Goal: Task Accomplishment & Management: Use online tool/utility

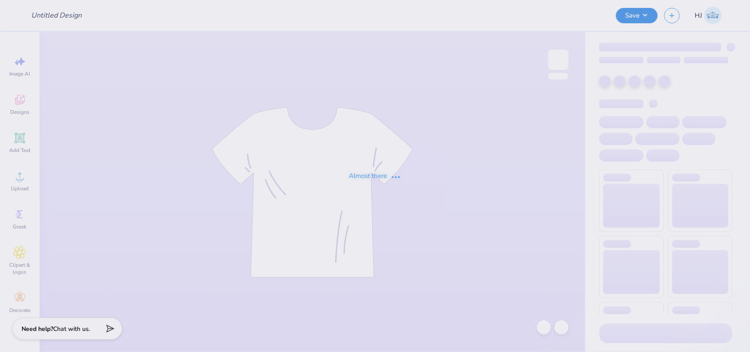
type input "Phi mu [GEOGRAPHIC_DATA]/ jersey shore"
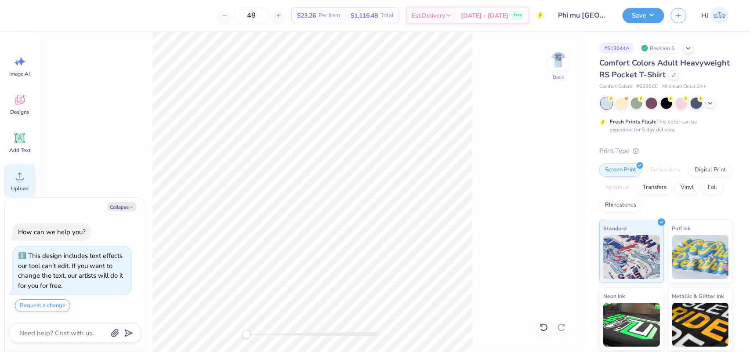
click at [27, 178] on div "Upload" at bounding box center [20, 180] width 32 height 33
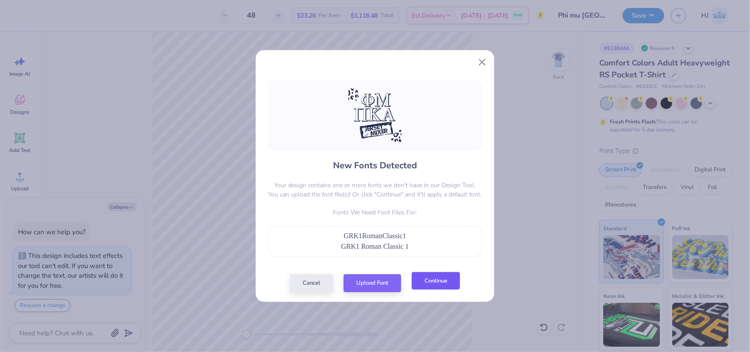
click at [431, 284] on button "Continue" at bounding box center [435, 281] width 48 height 18
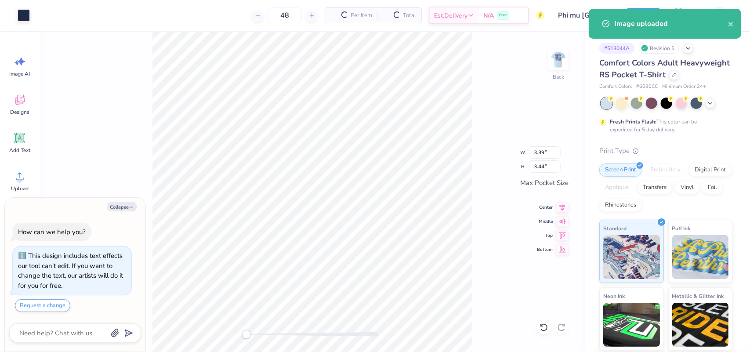
type textarea "x"
click at [538, 153] on input "3.39" at bounding box center [545, 152] width 32 height 12
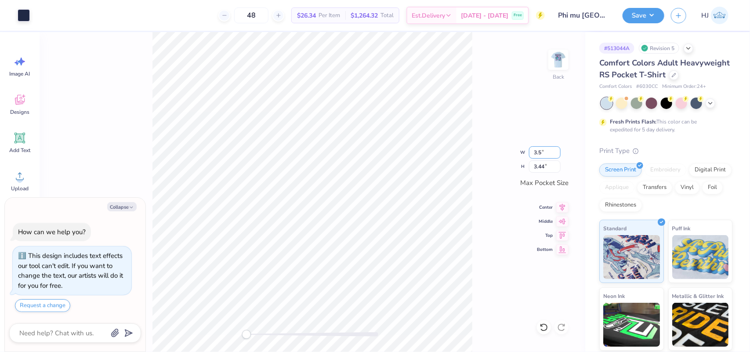
type input "3.5"
click at [563, 219] on icon at bounding box center [562, 220] width 7 height 6
type textarea "x"
type input "3.45"
type input "3.50"
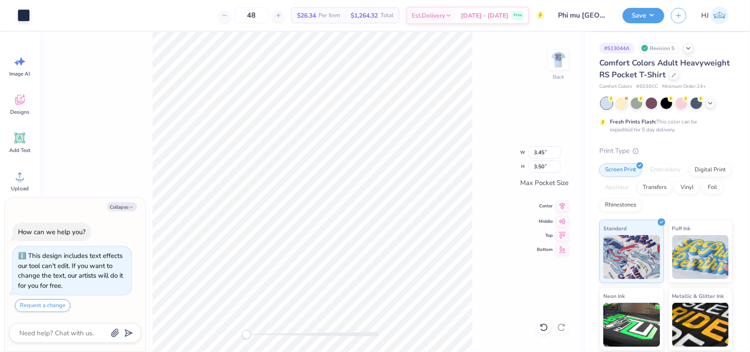
click at [563, 207] on icon at bounding box center [562, 206] width 12 height 11
click at [656, 14] on button "Save" at bounding box center [643, 14] width 42 height 15
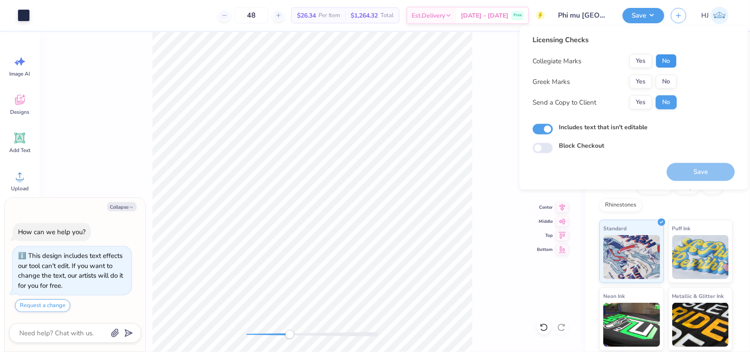
click at [667, 59] on button "No" at bounding box center [666, 61] width 21 height 14
click at [638, 79] on button "Yes" at bounding box center [640, 82] width 23 height 14
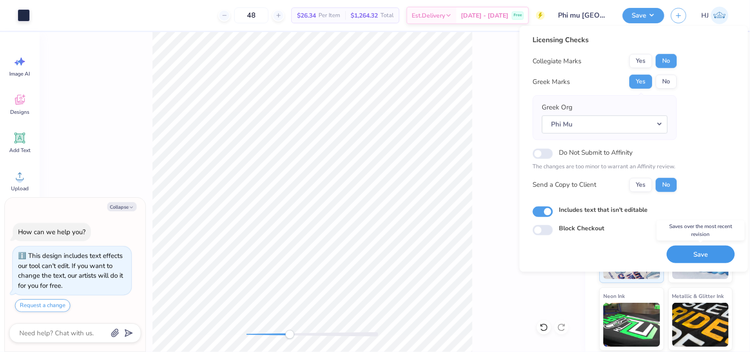
click at [710, 256] on button "Save" at bounding box center [701, 254] width 68 height 18
type textarea "x"
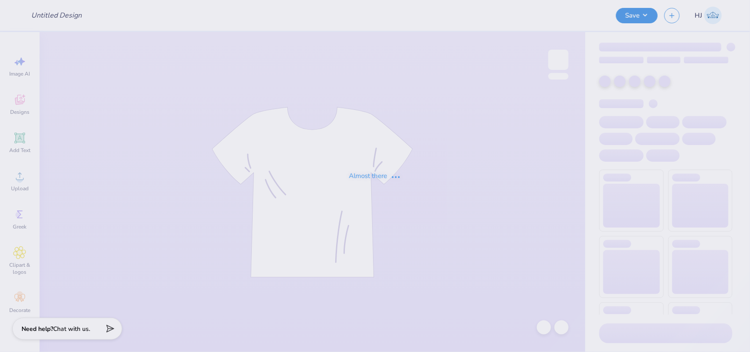
type input "Phi mu [GEOGRAPHIC_DATA]/ jersey shore"
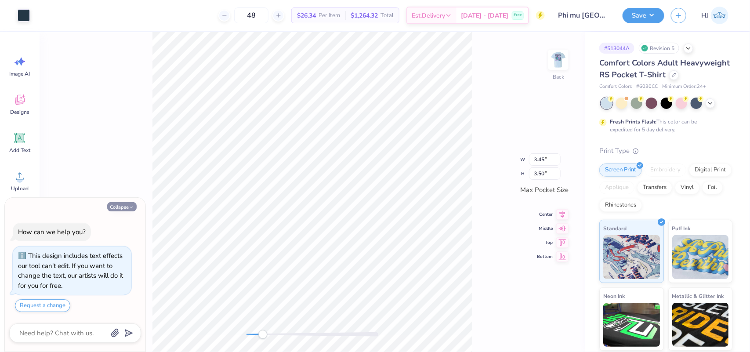
click at [108, 208] on button "Collapse" at bounding box center [121, 206] width 29 height 9
type textarea "x"
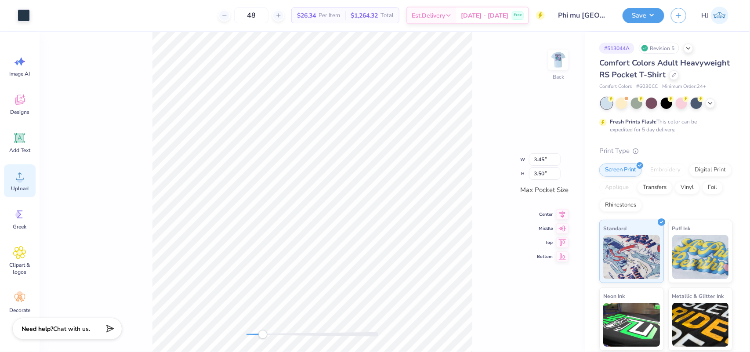
click at [21, 179] on icon at bounding box center [20, 176] width 8 height 7
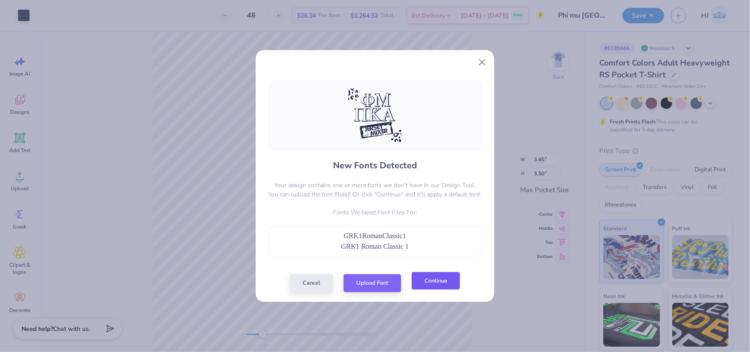
click at [431, 289] on button "Continue" at bounding box center [435, 281] width 48 height 18
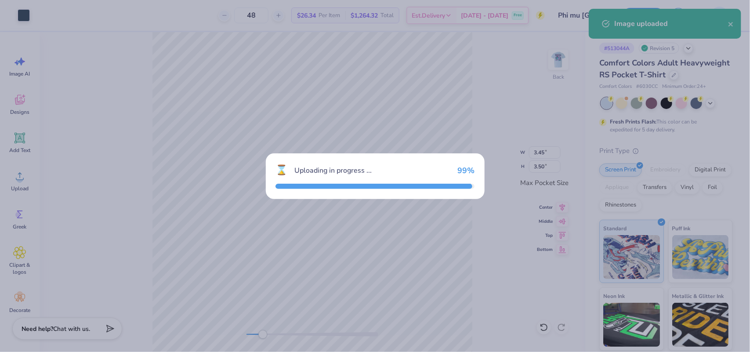
type input "3.39"
type input "3.44"
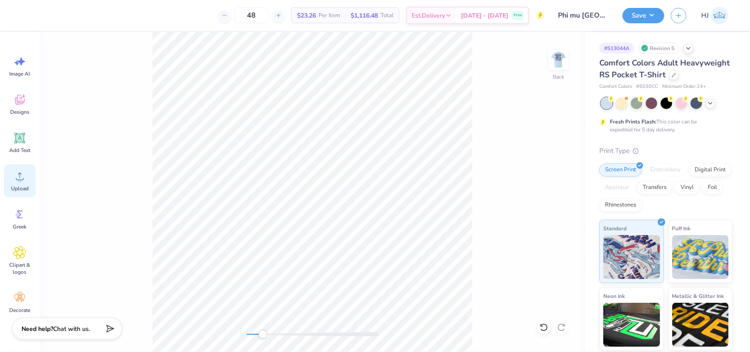
click at [15, 185] on span "Upload" at bounding box center [20, 188] width 18 height 7
click at [16, 175] on icon at bounding box center [19, 176] width 13 height 13
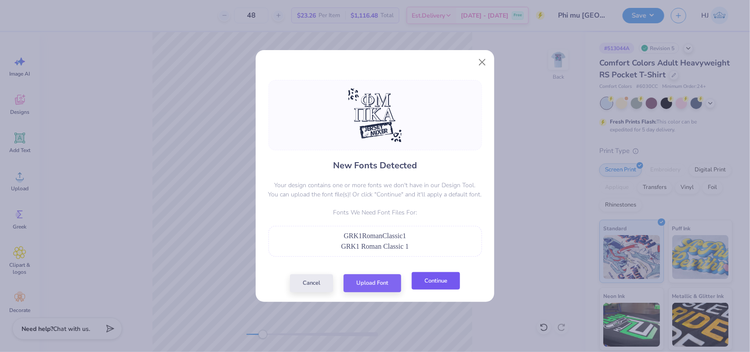
click at [448, 290] on div "Cancel Upload Font Continue" at bounding box center [375, 283] width 170 height 18
click at [446, 282] on button "Continue" at bounding box center [435, 281] width 48 height 18
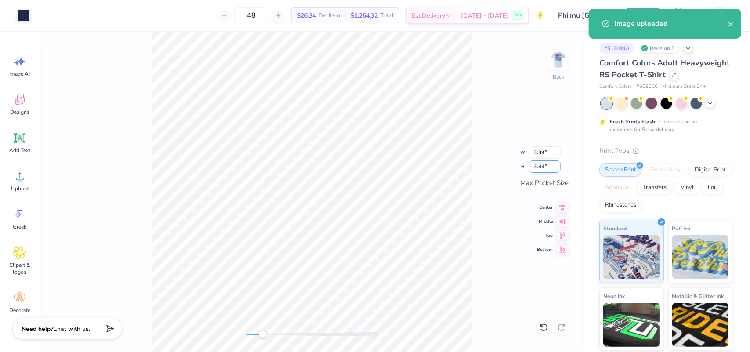
click at [545, 167] on input "3.44" at bounding box center [545, 166] width 32 height 12
type input "3.5"
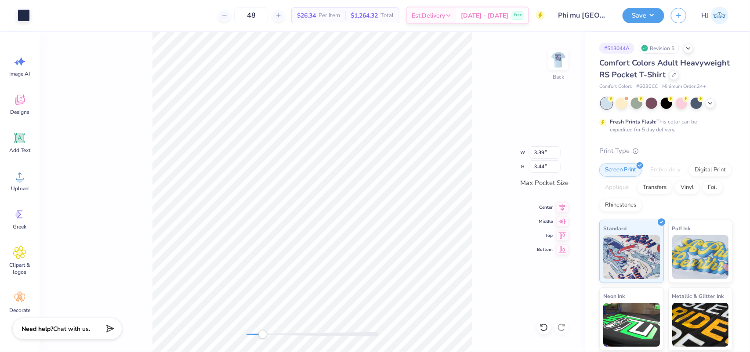
click at [312, 338] on div at bounding box center [312, 334] width 132 height 9
click at [648, 12] on button "Save" at bounding box center [643, 14] width 42 height 15
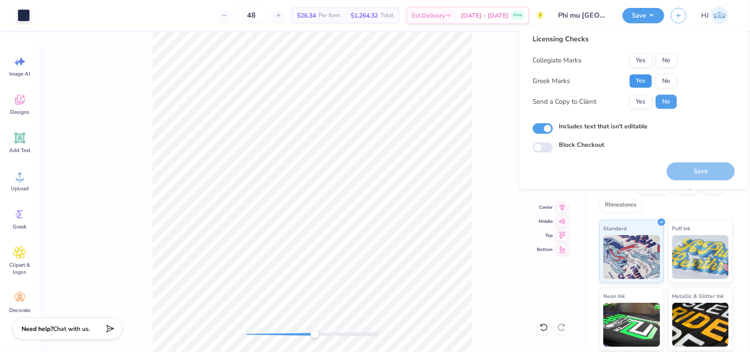
click at [635, 81] on button "Yes" at bounding box center [640, 81] width 23 height 14
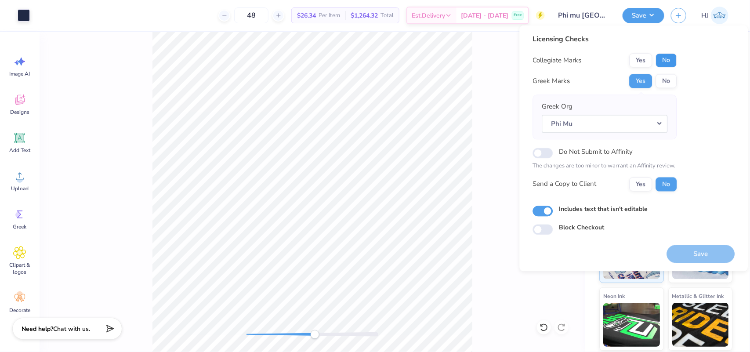
click at [668, 62] on button "No" at bounding box center [666, 61] width 21 height 14
click at [699, 256] on button "Save" at bounding box center [701, 254] width 68 height 18
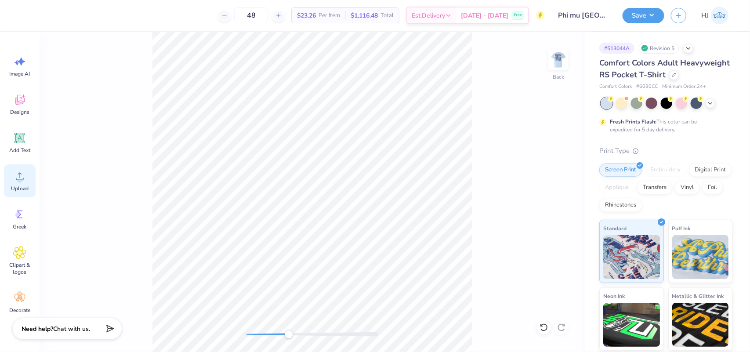
click at [23, 180] on icon at bounding box center [19, 176] width 13 height 13
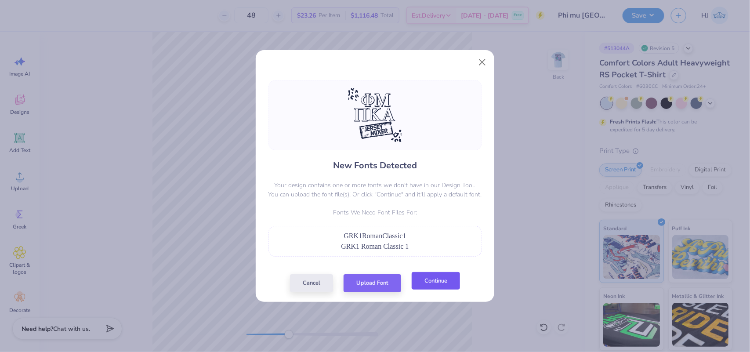
click at [430, 280] on button "Continue" at bounding box center [435, 281] width 48 height 18
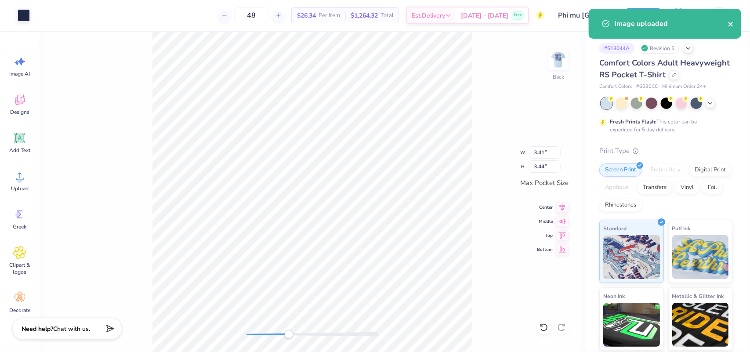
click at [729, 23] on icon "close" at bounding box center [731, 24] width 6 height 7
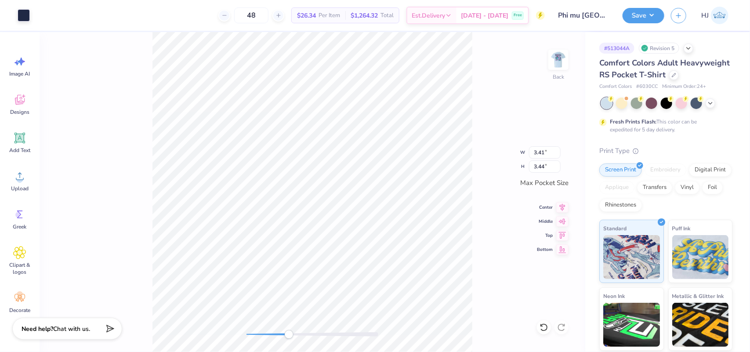
click at [639, 12] on div "Image uploaded" at bounding box center [665, 27] width 156 height 40
click at [656, 14] on button "Save" at bounding box center [643, 14] width 42 height 15
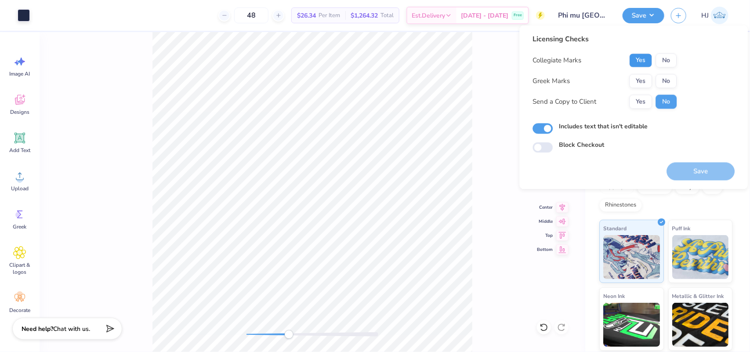
click at [639, 62] on button "Yes" at bounding box center [640, 61] width 23 height 14
click at [663, 56] on button "No" at bounding box center [666, 61] width 21 height 14
click at [644, 76] on button "Yes" at bounding box center [640, 81] width 23 height 14
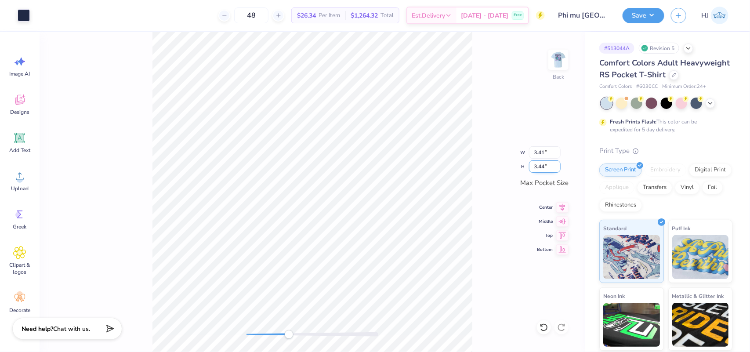
click at [552, 167] on input "3.44" at bounding box center [545, 166] width 32 height 12
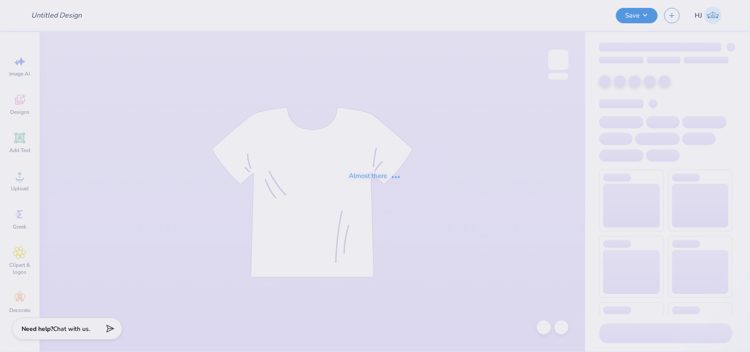
type input "Phi mu [GEOGRAPHIC_DATA]/ jersey shore"
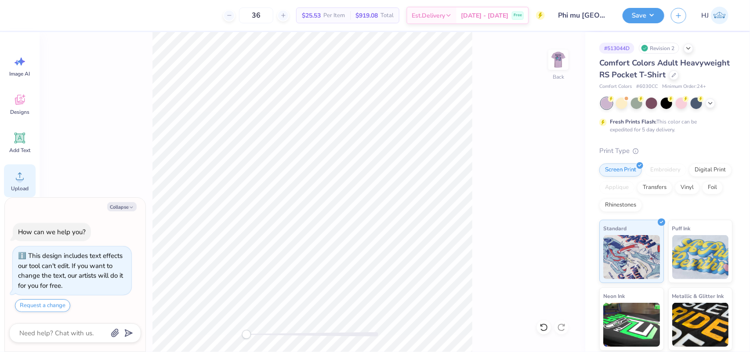
click at [12, 176] on div "Upload" at bounding box center [20, 180] width 32 height 33
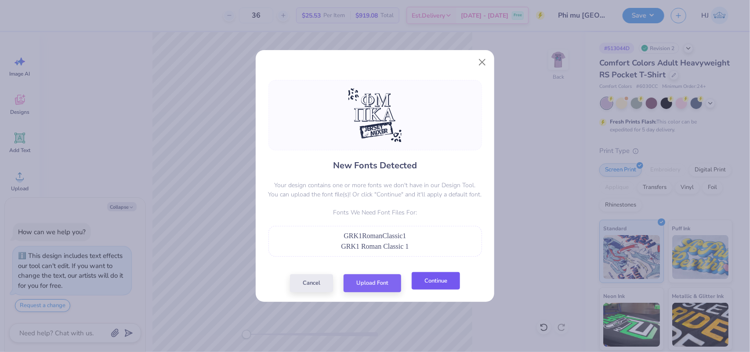
click at [427, 282] on button "Continue" at bounding box center [435, 281] width 48 height 18
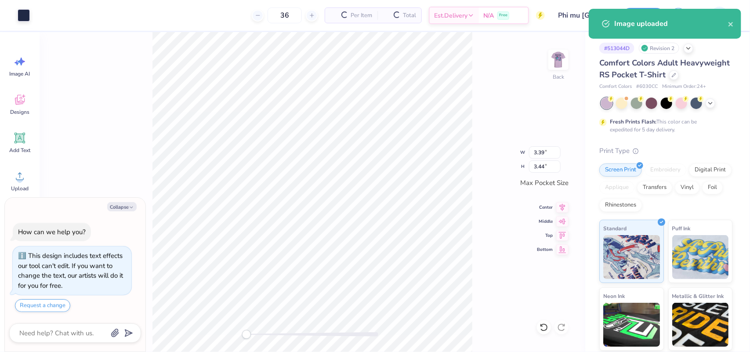
type textarea "x"
click at [549, 168] on input "3.44" at bounding box center [545, 166] width 32 height 12
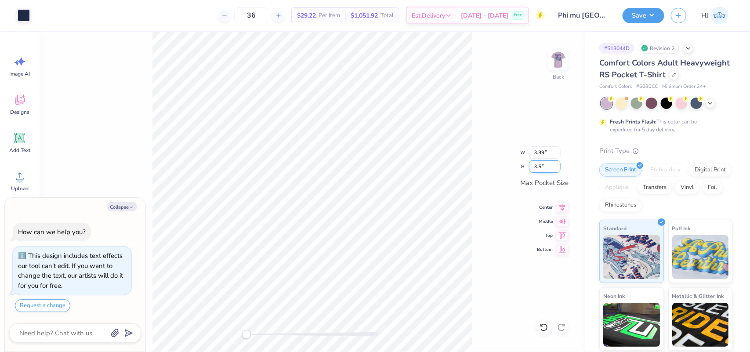
type input "3.5"
type textarea "x"
click at [538, 164] on input "3.44" at bounding box center [545, 166] width 32 height 12
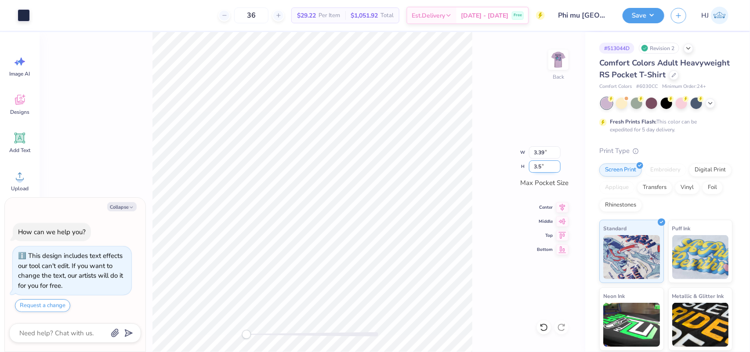
type input "3.5"
click at [660, 13] on button "Save" at bounding box center [643, 14] width 42 height 15
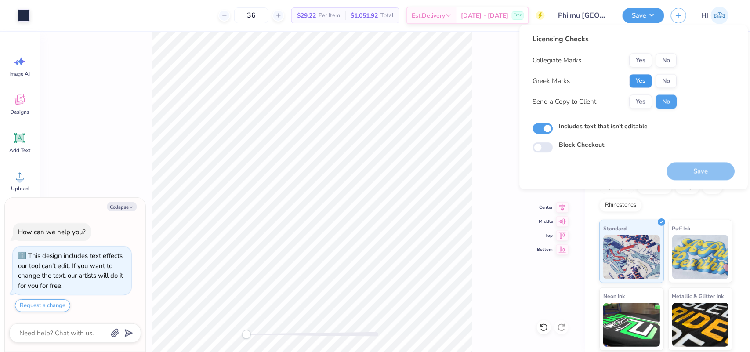
click at [644, 79] on button "Yes" at bounding box center [640, 81] width 23 height 14
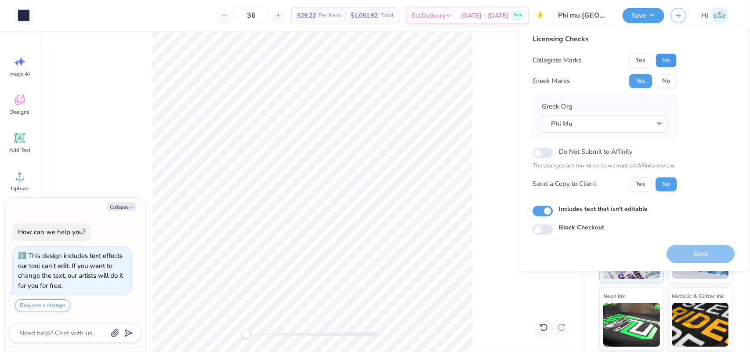
click at [662, 60] on button "No" at bounding box center [666, 61] width 21 height 14
click at [694, 256] on button "Save" at bounding box center [701, 254] width 68 height 18
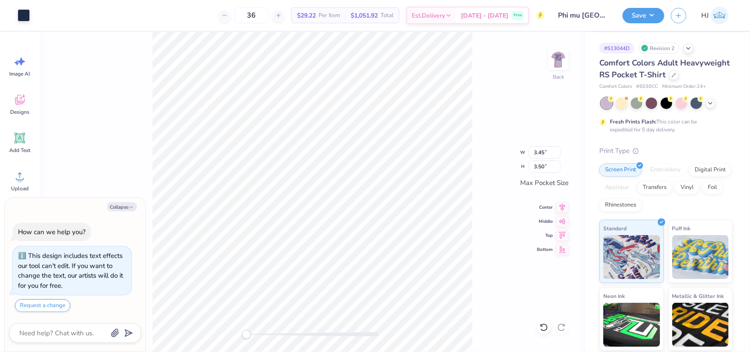
type textarea "x"
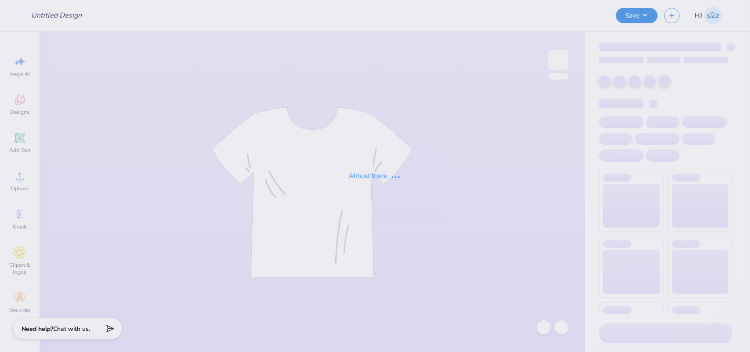
type input "Phi mu [GEOGRAPHIC_DATA]/ jersey shore"
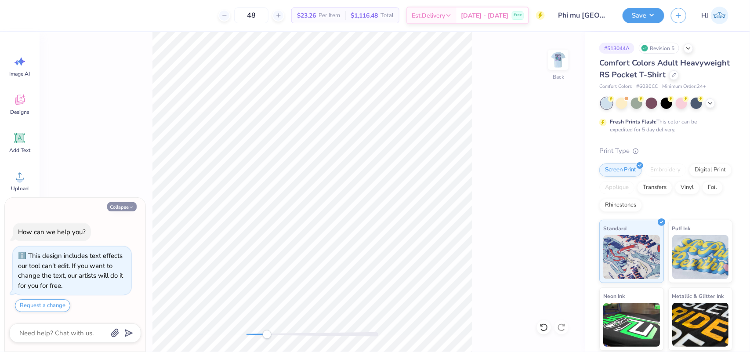
click at [114, 207] on button "Collapse" at bounding box center [121, 206] width 29 height 9
type textarea "x"
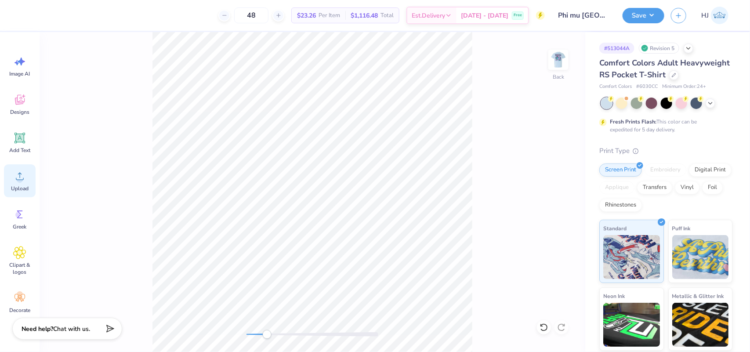
click at [13, 178] on icon at bounding box center [19, 176] width 13 height 13
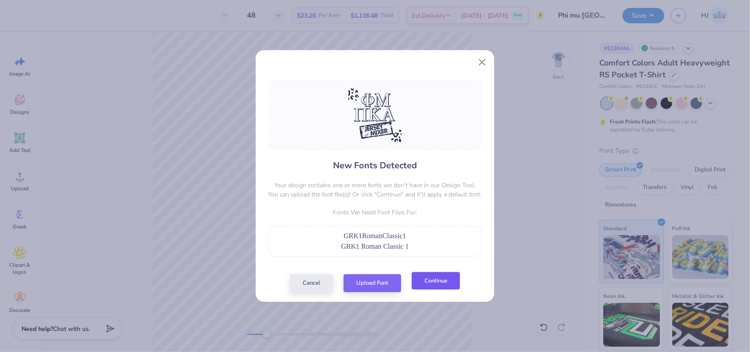
click at [451, 278] on button "Continue" at bounding box center [435, 281] width 48 height 18
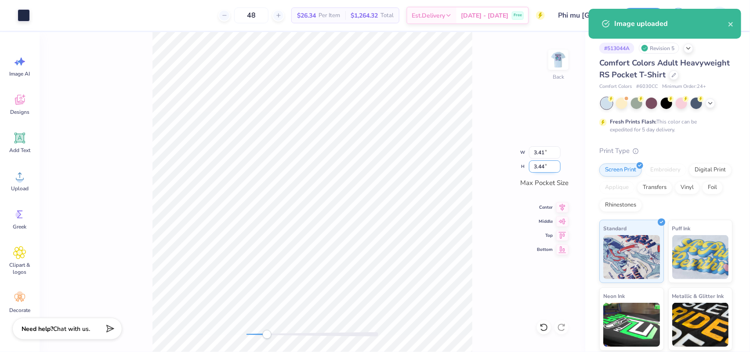
click at [547, 165] on input "3.44" at bounding box center [545, 166] width 32 height 12
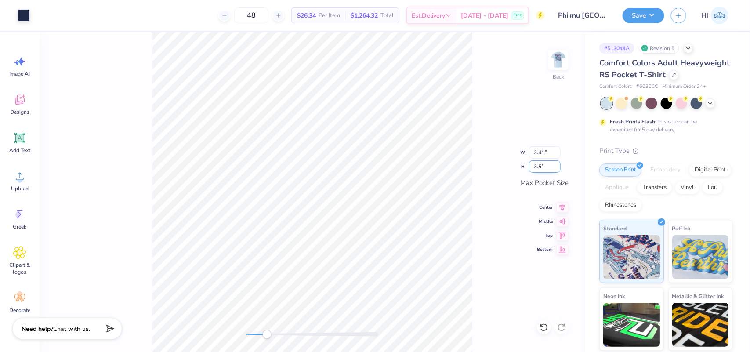
type input "3.5"
click at [546, 166] on input "3.44" at bounding box center [545, 166] width 32 height 12
type input "3.5"
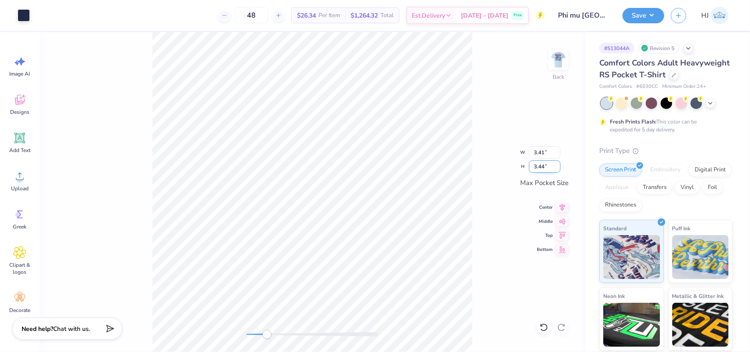
click at [538, 162] on input "3.44" at bounding box center [545, 166] width 32 height 12
type input "3.5"
type input "3.47"
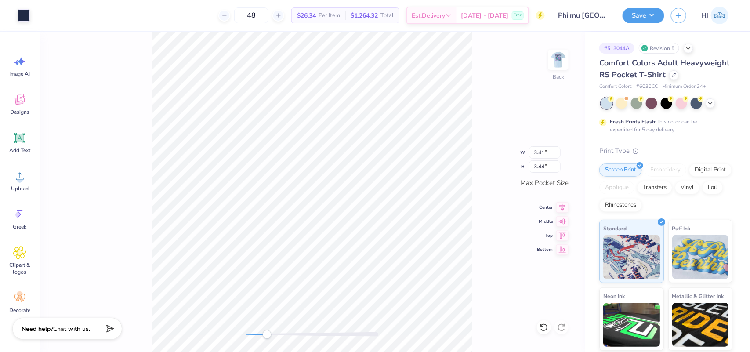
type input "3.50"
click at [555, 206] on div "Center" at bounding box center [553, 206] width 32 height 11
click at [558, 220] on icon at bounding box center [562, 220] width 12 height 11
click at [653, 8] on button "Save" at bounding box center [643, 14] width 42 height 15
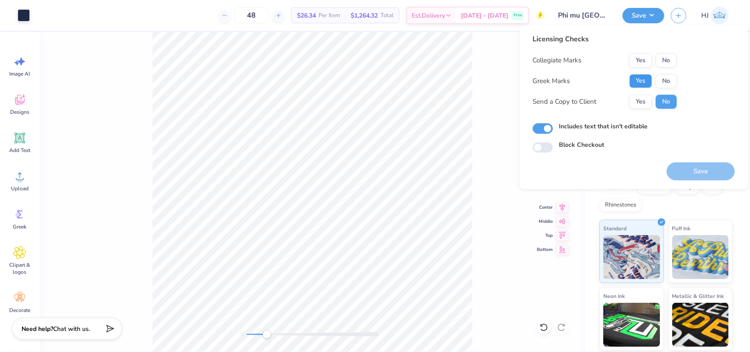
click at [637, 78] on button "Yes" at bounding box center [640, 81] width 23 height 14
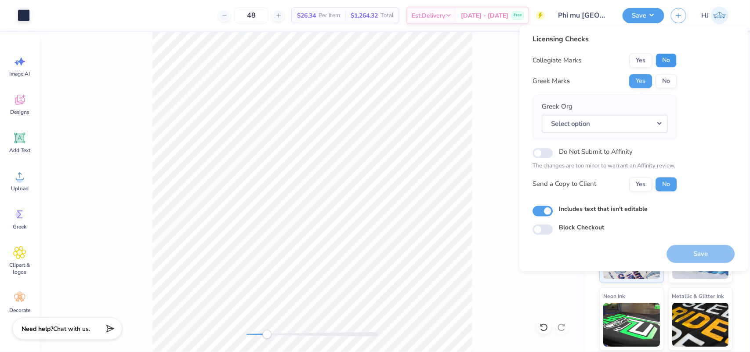
click at [657, 63] on button "No" at bounding box center [666, 61] width 21 height 14
click at [635, 123] on button "Select option" at bounding box center [605, 124] width 126 height 18
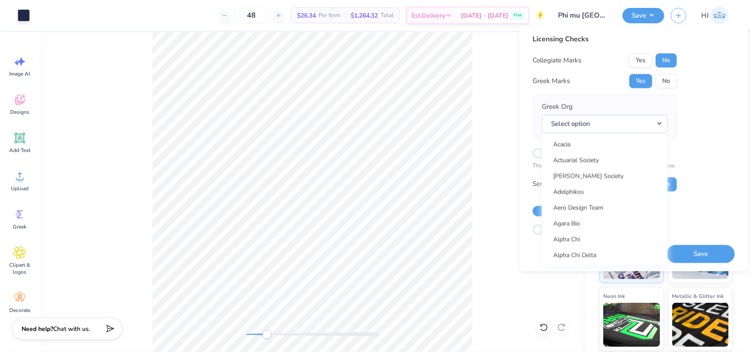
click at [702, 128] on div "Licensing Checks Collegiate Marks Yes No Greek Marks Yes No Greek Org Select op…" at bounding box center [634, 134] width 202 height 201
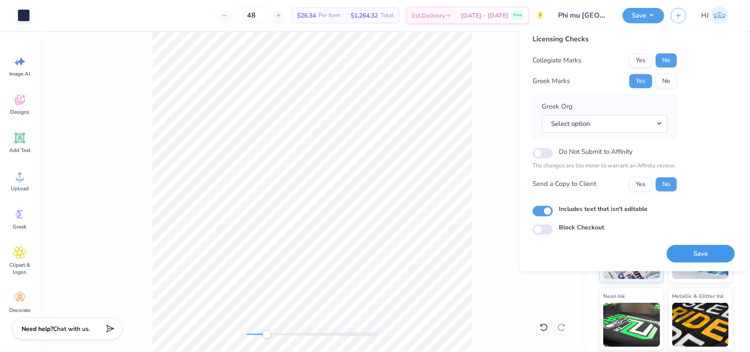
click at [697, 253] on button "Save" at bounding box center [701, 254] width 68 height 18
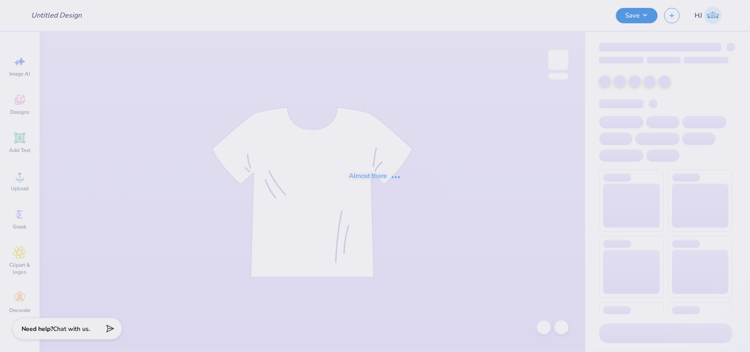
type input "Phi mu [GEOGRAPHIC_DATA]/ jersey shore"
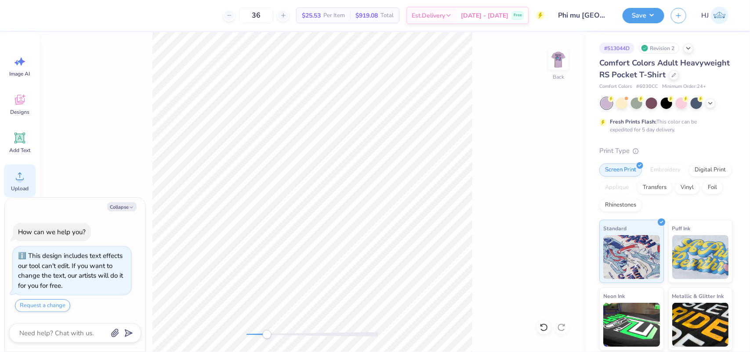
click at [22, 181] on icon at bounding box center [19, 176] width 13 height 13
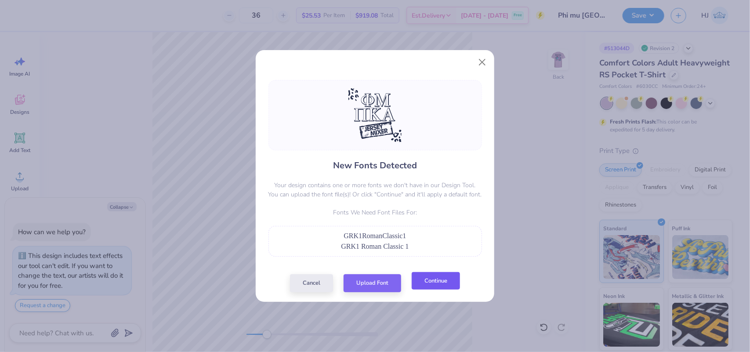
click at [433, 280] on button "Continue" at bounding box center [435, 281] width 48 height 18
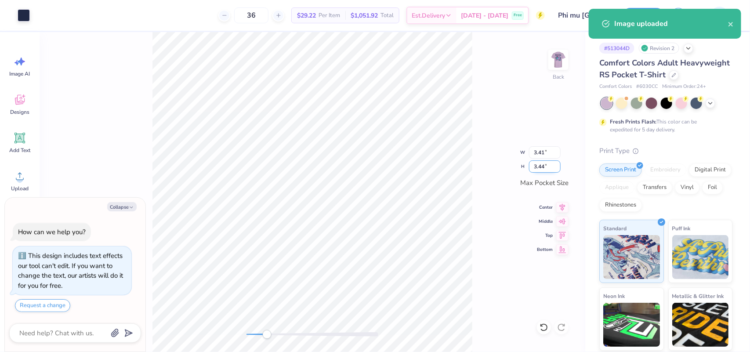
click at [544, 167] on input "3.44" at bounding box center [545, 166] width 32 height 12
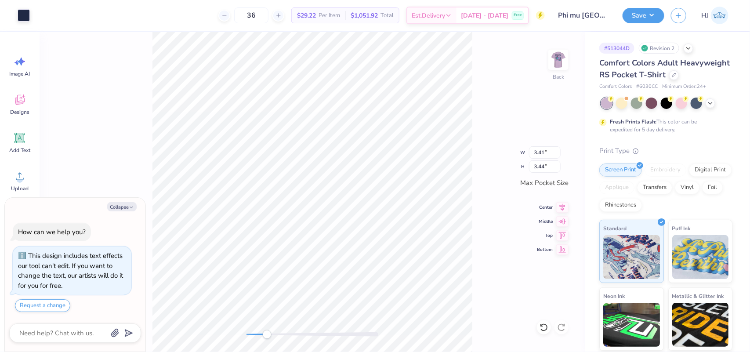
type textarea "x"
click at [541, 167] on input "3.44" at bounding box center [545, 166] width 32 height 12
type input "3.5"
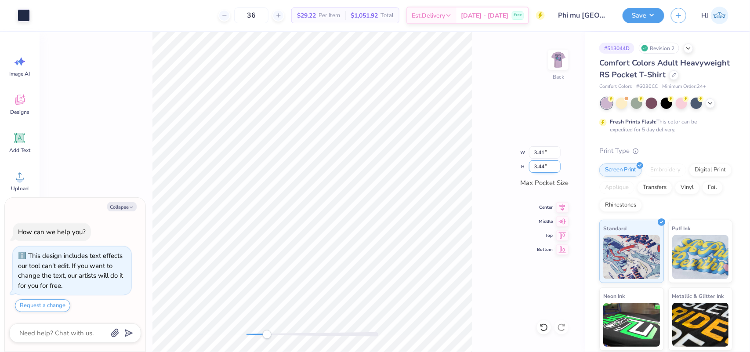
click at [542, 166] on input "3.44" at bounding box center [545, 166] width 32 height 12
click at [543, 168] on input "3.47" at bounding box center [545, 166] width 32 height 12
type textarea "x"
click at [545, 170] on input "3.47" at bounding box center [545, 166] width 32 height 12
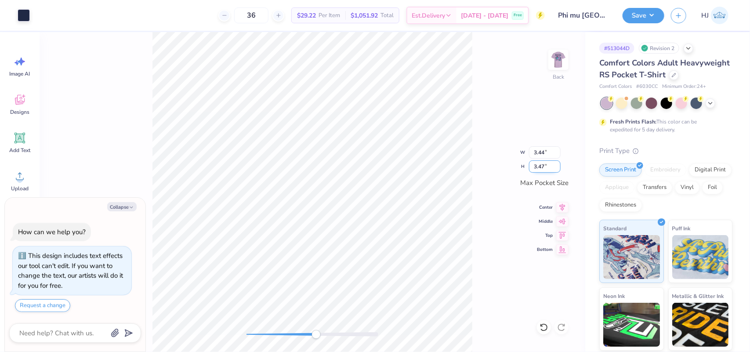
click at [545, 170] on input "3.47" at bounding box center [545, 166] width 32 height 12
type input "3.5"
click at [650, 7] on button "Save" at bounding box center [643, 14] width 42 height 15
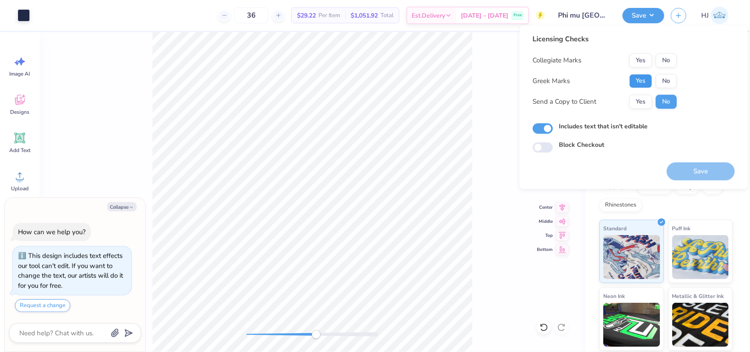
click at [642, 76] on button "Yes" at bounding box center [640, 81] width 23 height 14
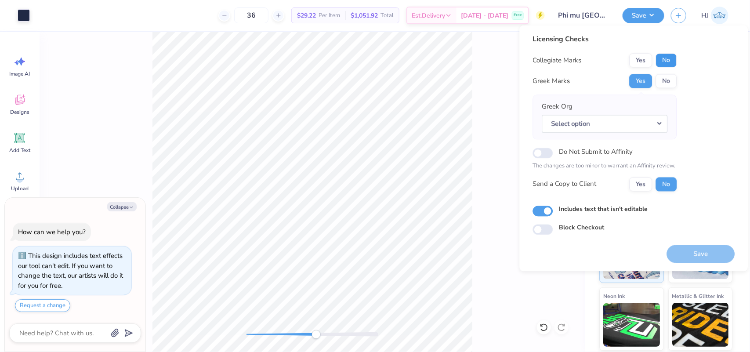
click at [664, 63] on button "No" at bounding box center [666, 61] width 21 height 14
click at [688, 251] on button "Save" at bounding box center [701, 254] width 68 height 18
type textarea "x"
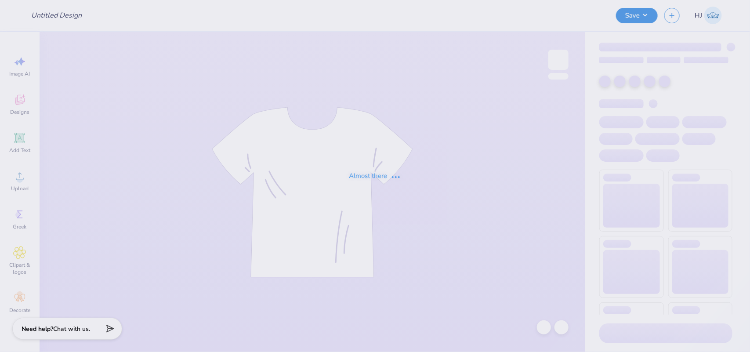
type input "[PERSON_NAME] : [GEOGRAPHIC_DATA][US_STATE]"
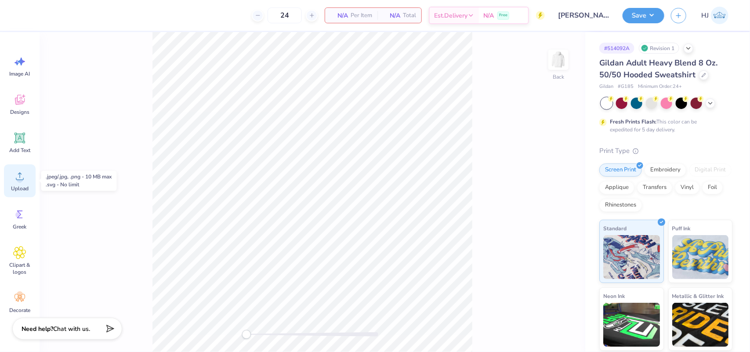
click at [20, 180] on circle at bounding box center [20, 180] width 6 height 6
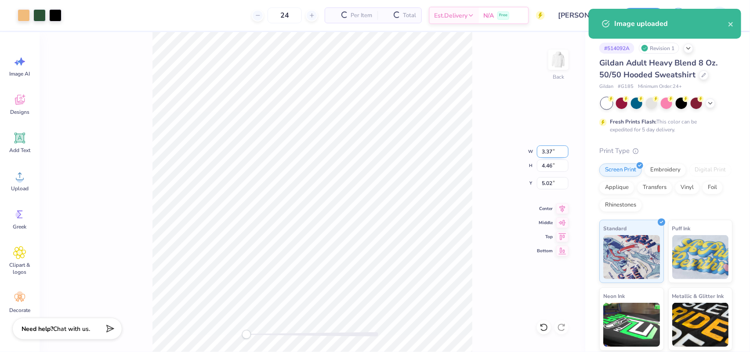
click at [550, 148] on input "3.37" at bounding box center [553, 151] width 32 height 12
click at [551, 160] on input "4.46" at bounding box center [553, 165] width 32 height 12
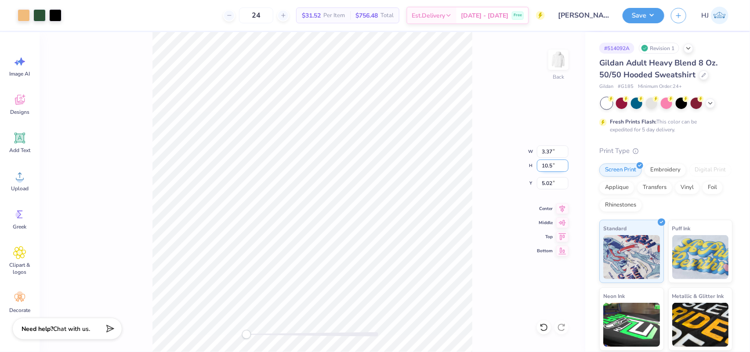
type input "10.5"
click at [549, 184] on input "5.02" at bounding box center [553, 183] width 32 height 12
type input "3"
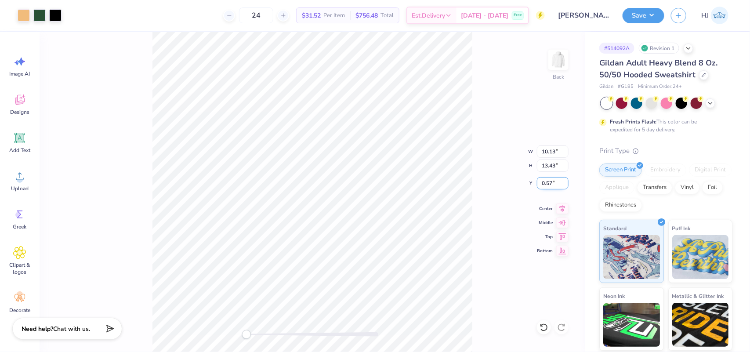
click at [549, 182] on input "0.57" at bounding box center [553, 183] width 32 height 12
click at [553, 152] on input "10.13" at bounding box center [553, 151] width 32 height 12
click at [555, 162] on input "13.43" at bounding box center [553, 165] width 32 height 12
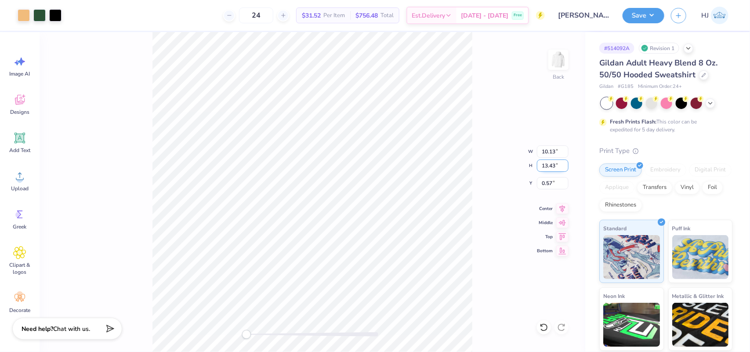
click at [555, 162] on input "13.43" at bounding box center [553, 165] width 32 height 12
type input "10.5"
click at [556, 184] on input "3.18" at bounding box center [553, 183] width 32 height 12
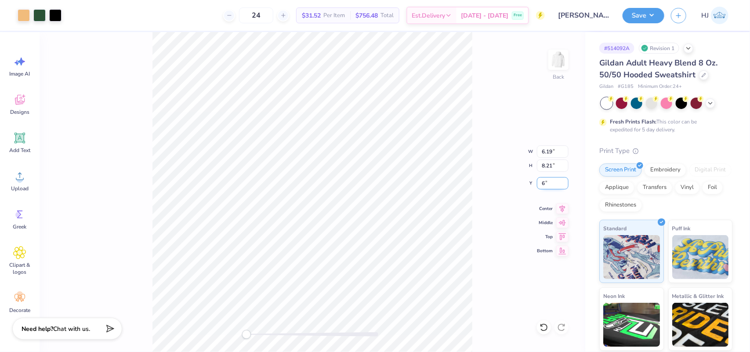
click at [545, 181] on input "6" at bounding box center [553, 183] width 32 height 12
click at [544, 183] on input "6" at bounding box center [553, 183] width 32 height 12
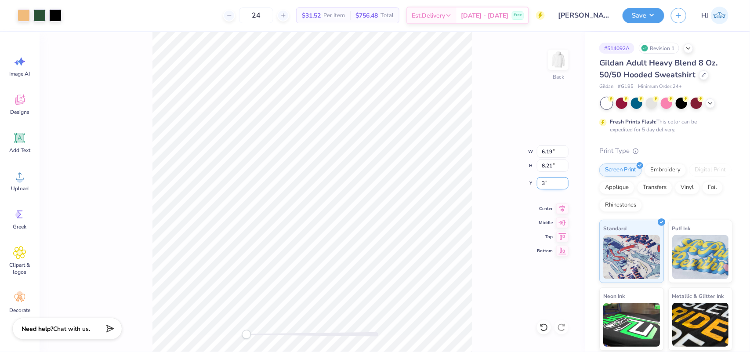
type input "3"
click at [547, 166] on input "8.21" at bounding box center [553, 165] width 32 height 12
type input "3.5"
type input "7.92"
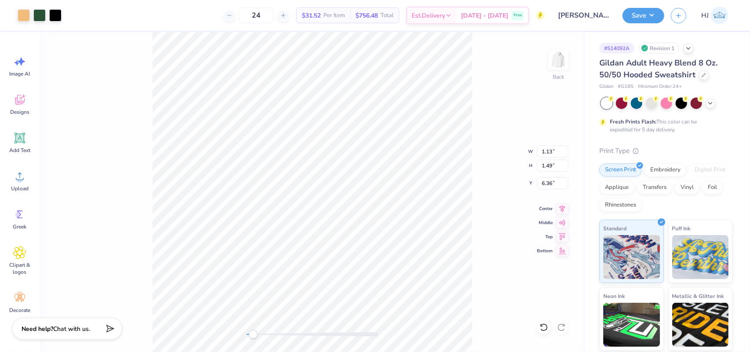
type input "10.50"
type input "1.85"
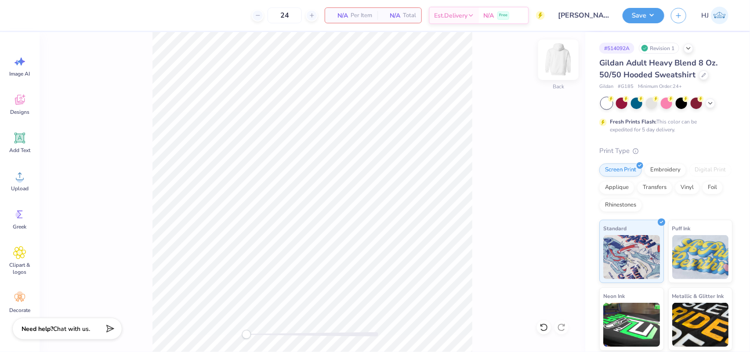
click at [552, 58] on img at bounding box center [558, 59] width 35 height 35
click at [24, 181] on icon at bounding box center [19, 176] width 13 height 13
click at [554, 56] on img at bounding box center [558, 59] width 35 height 35
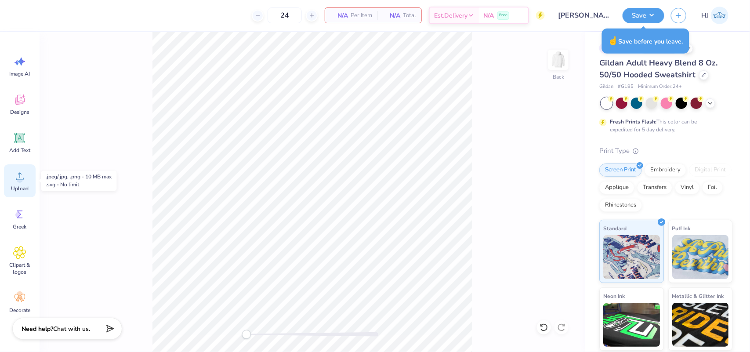
click at [18, 183] on div "Upload" at bounding box center [20, 180] width 32 height 33
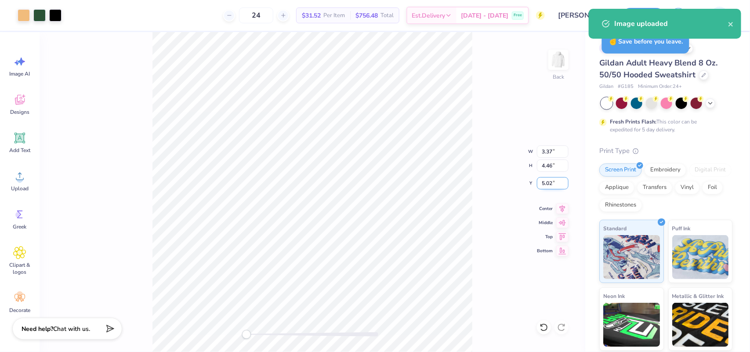
click at [546, 180] on input "5.02" at bounding box center [553, 183] width 32 height 12
click at [549, 159] on input "4.46" at bounding box center [553, 165] width 32 height 12
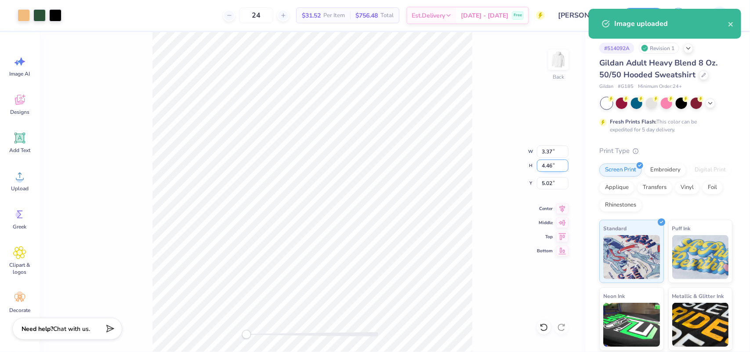
click at [549, 159] on input "4.46" at bounding box center [553, 165] width 32 height 12
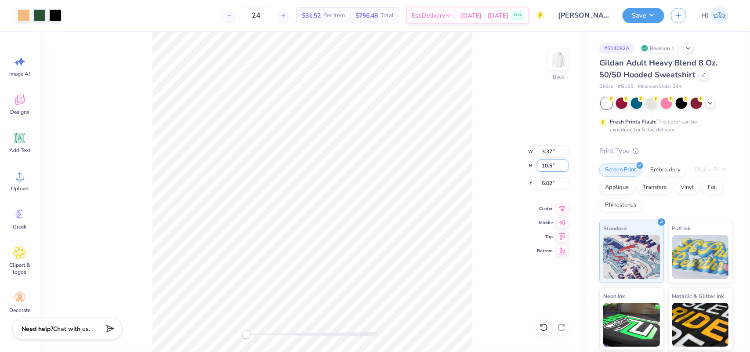
type input "10.5"
click at [550, 165] on input "13.43" at bounding box center [553, 165] width 32 height 12
type input "10.5"
click at [542, 161] on input "8.21" at bounding box center [553, 165] width 32 height 12
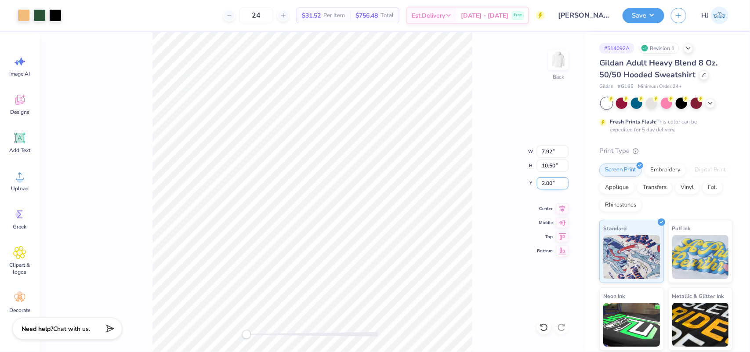
click at [552, 181] on input "2.00" at bounding box center [553, 183] width 32 height 12
click at [549, 179] on input "2.00" at bounding box center [553, 183] width 32 height 12
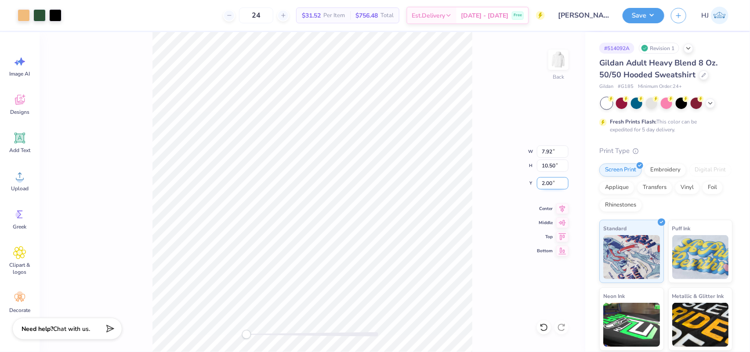
click at [549, 179] on input "2.00" at bounding box center [553, 183] width 32 height 12
type input "2"
click at [647, 10] on button "Save" at bounding box center [643, 14] width 42 height 15
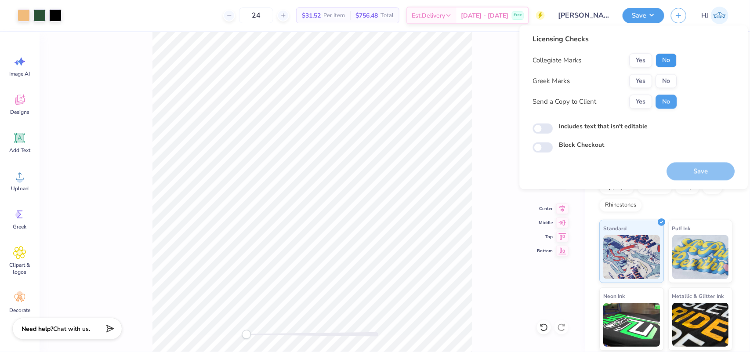
click at [669, 57] on button "No" at bounding box center [666, 61] width 21 height 14
click at [666, 84] on button "No" at bounding box center [666, 81] width 21 height 14
click at [696, 168] on button "Save" at bounding box center [701, 171] width 68 height 18
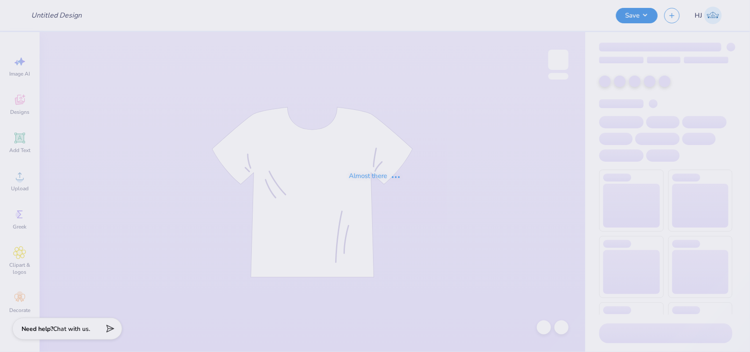
type input "[PERSON_NAME] : [US_STATE][GEOGRAPHIC_DATA]"
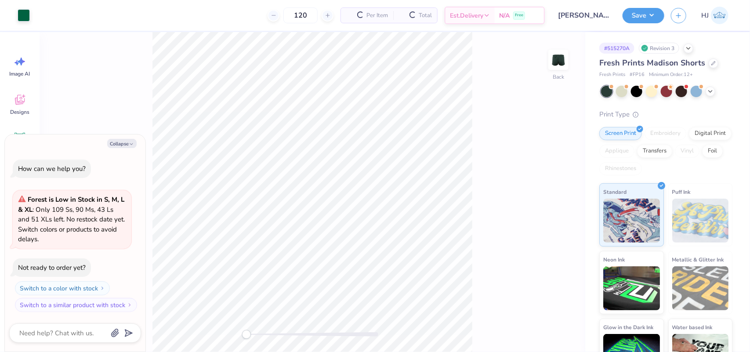
type textarea "x"
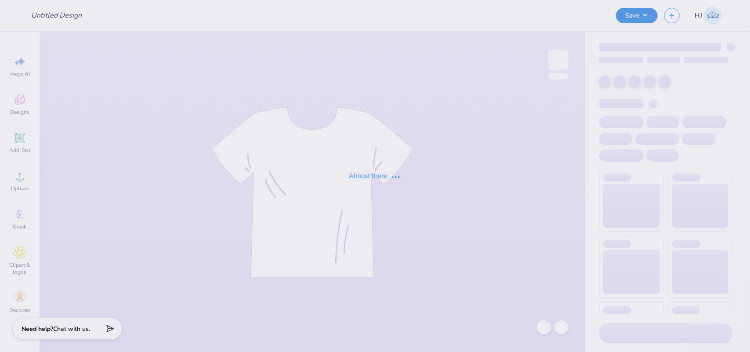
type input "[PERSON_NAME] : [US_STATE][GEOGRAPHIC_DATA]"
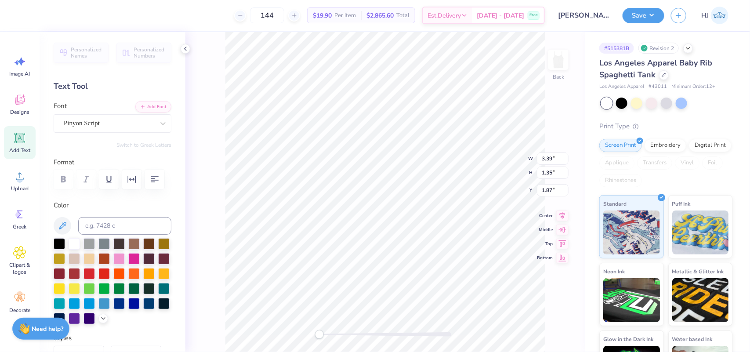
type input "8.87"
type input "4.41"
type input "1.75"
type input "3.39"
type input "1.35"
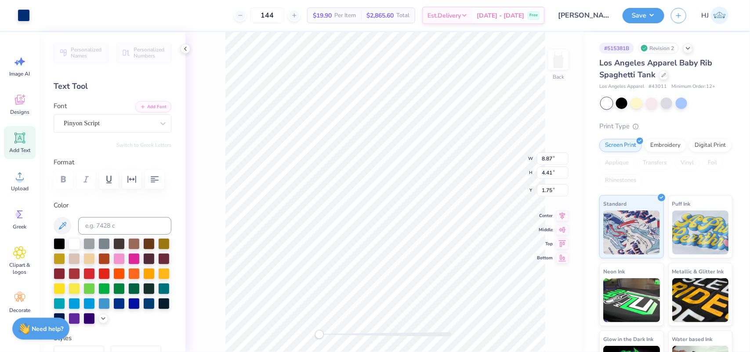
type input "1.87"
type input "8.87"
type input "4.41"
type input "1.75"
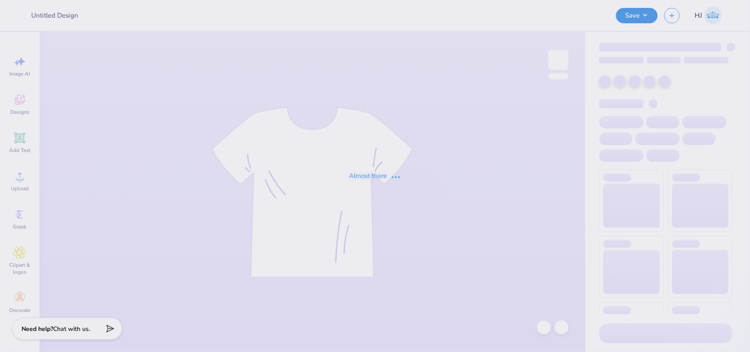
type input "[PERSON_NAME] : [US_STATE][GEOGRAPHIC_DATA]"
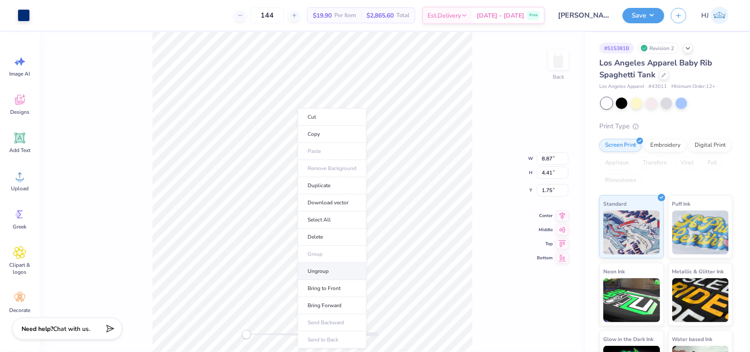
click at [326, 271] on li "Ungroup" at bounding box center [332, 271] width 69 height 17
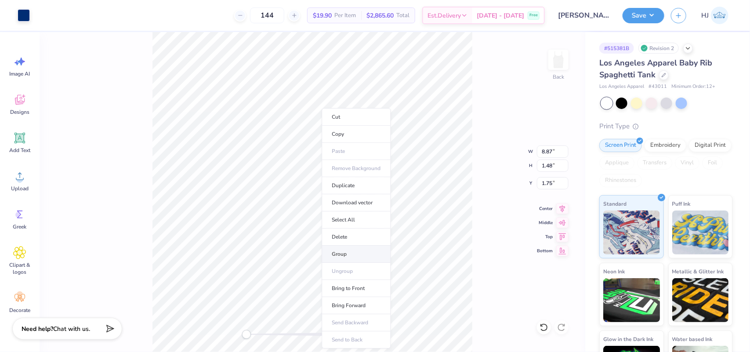
click at [350, 255] on li "Group" at bounding box center [356, 253] width 69 height 17
click at [88, 229] on div "Back W 8.87 8.87 " H 1.48 1.48 " Y 1.75 1.75 " Center Middle Top Bottom" at bounding box center [312, 192] width 545 height 320
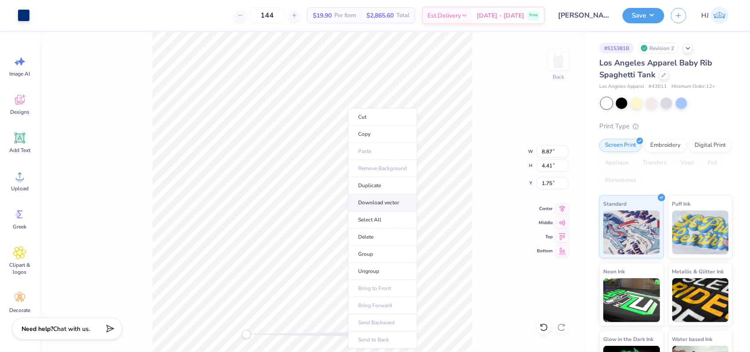
click at [395, 203] on li "Download vector" at bounding box center [382, 202] width 69 height 17
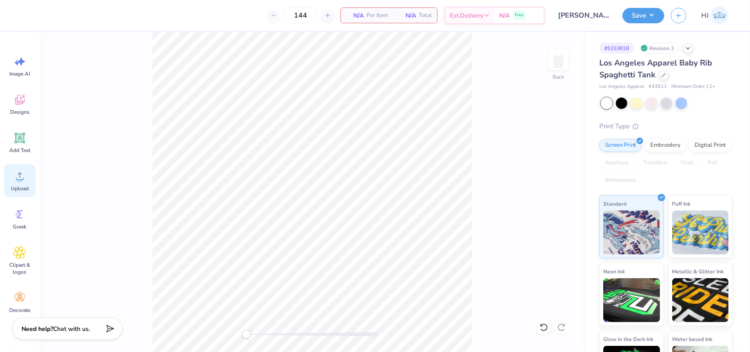
click at [25, 178] on icon at bounding box center [19, 176] width 13 height 13
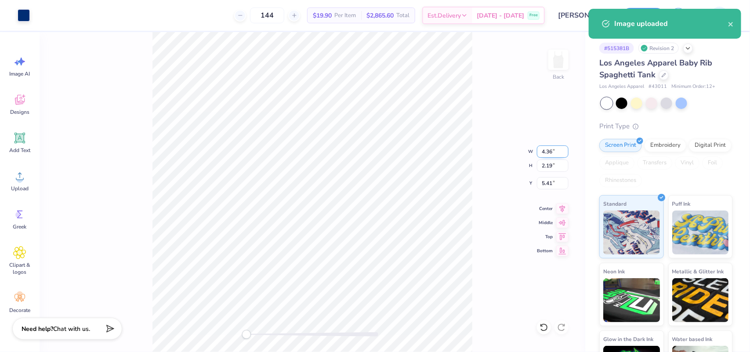
click at [549, 146] on input "4.36" at bounding box center [553, 151] width 32 height 12
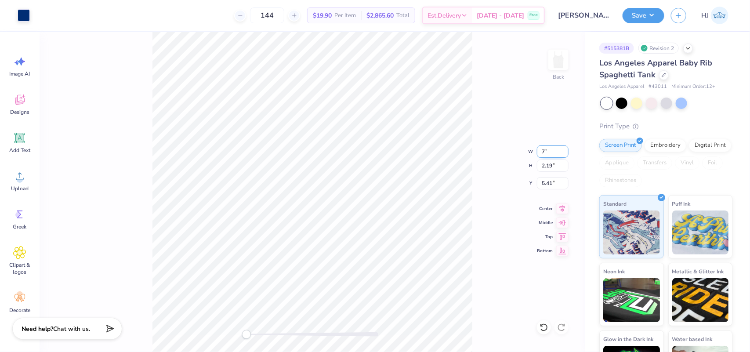
type input "7"
click at [553, 181] on input "5.41" at bounding box center [553, 183] width 32 height 12
type input "2.5"
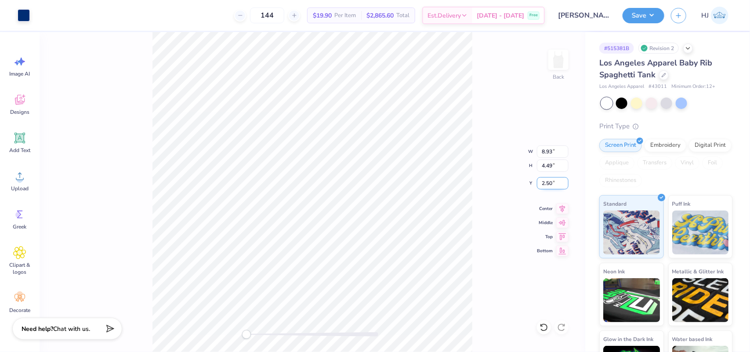
click at [545, 179] on input "2.50" at bounding box center [553, 183] width 32 height 12
type input "1.50"
click at [549, 146] on input "8.93" at bounding box center [553, 151] width 32 height 12
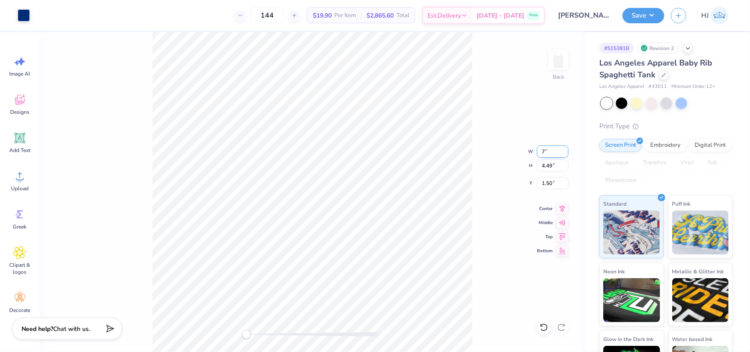
type input "7"
click at [546, 179] on input "2.37" at bounding box center [553, 183] width 32 height 12
type input "1.5"
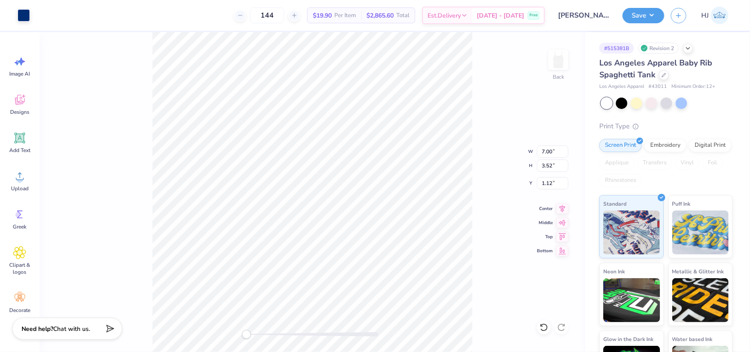
click at [473, 181] on div "Back W 7.00 7.00 " H 3.52 3.52 " Y 1.12 1.12 " Center Middle Top Bottom" at bounding box center [312, 192] width 545 height 320
click at [548, 187] on input "1.12" at bounding box center [553, 183] width 32 height 12
type input "1.5"
click at [657, 16] on button "Save" at bounding box center [643, 14] width 42 height 15
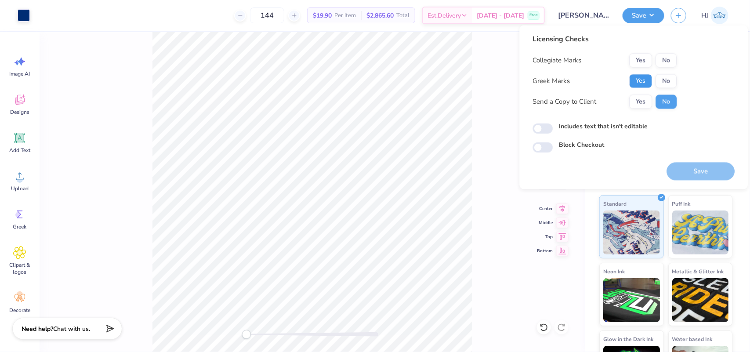
click at [640, 79] on button "Yes" at bounding box center [640, 81] width 23 height 14
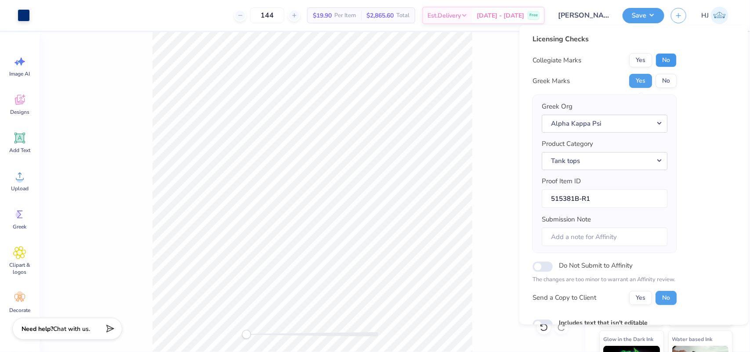
click at [666, 56] on button "No" at bounding box center [666, 61] width 21 height 14
click at [654, 10] on button "Save" at bounding box center [643, 14] width 42 height 15
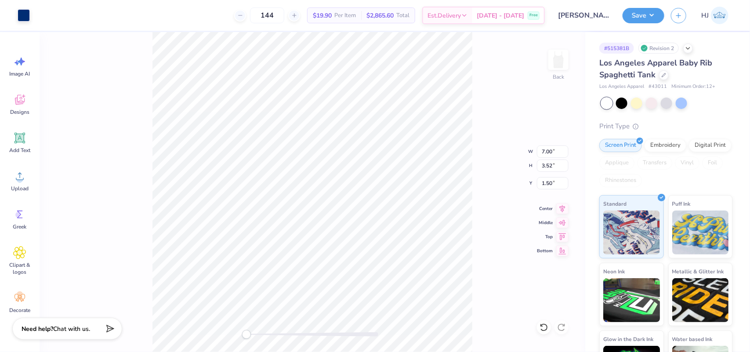
click at [36, 14] on div "144 $19.90 Per Item $2,865.60 Total Est. Delivery [DATE] - [DATE] Free" at bounding box center [290, 15] width 508 height 31
click at [645, 10] on button "Save" at bounding box center [643, 14] width 42 height 15
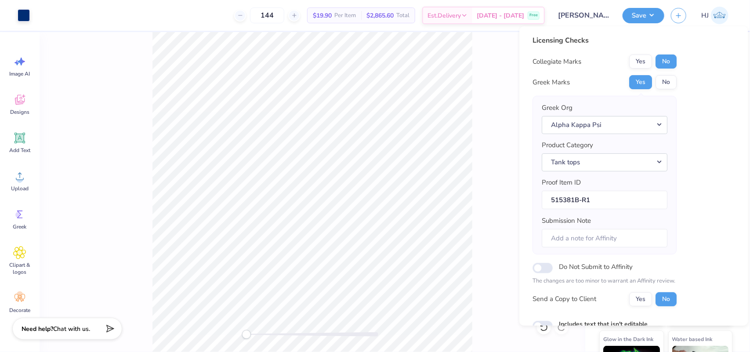
scroll to position [61, 0]
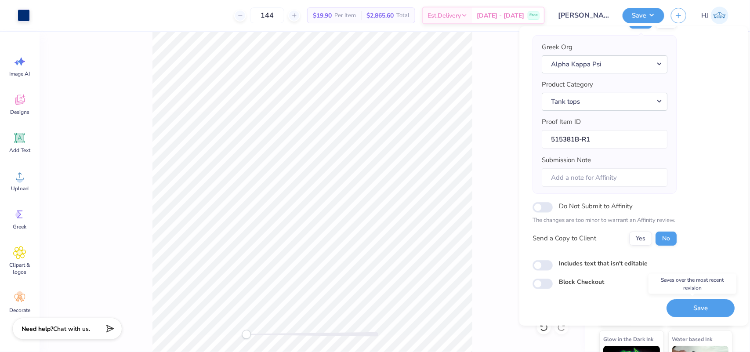
click at [682, 299] on div "Save" at bounding box center [701, 308] width 68 height 18
click at [686, 302] on button "Save" at bounding box center [701, 308] width 68 height 18
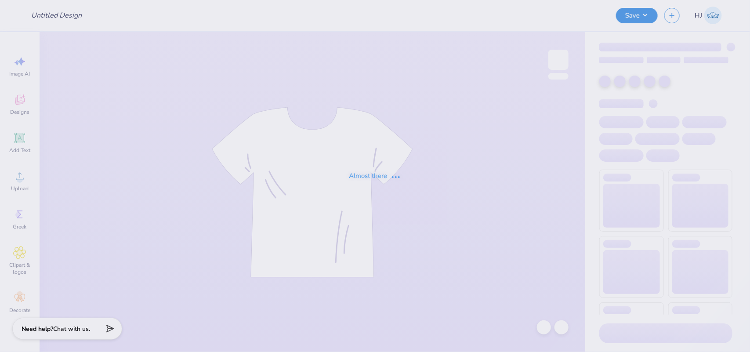
type input "[PERSON_NAME] : [US_STATE][GEOGRAPHIC_DATA]"
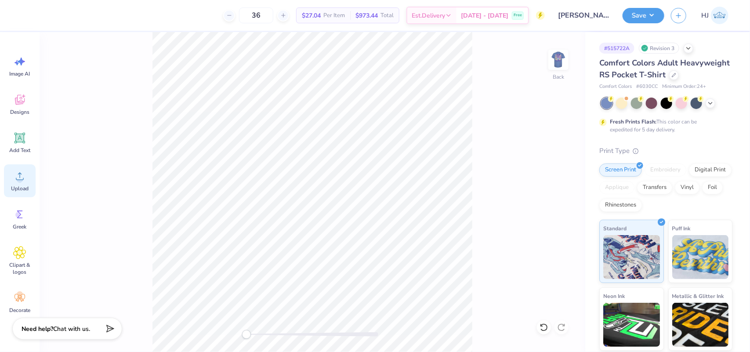
click at [14, 181] on icon at bounding box center [19, 176] width 13 height 13
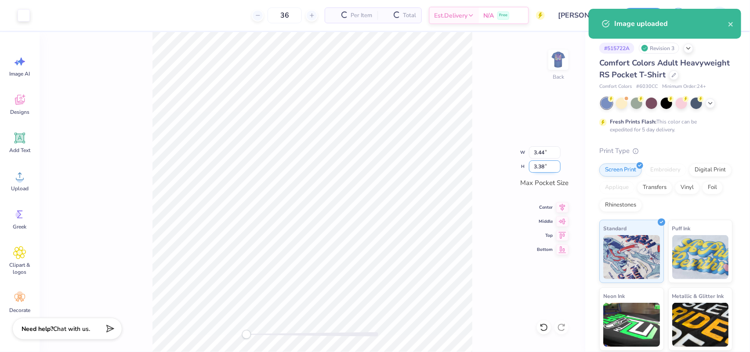
click at [542, 166] on input "3.38" at bounding box center [545, 166] width 32 height 12
type input "3.5"
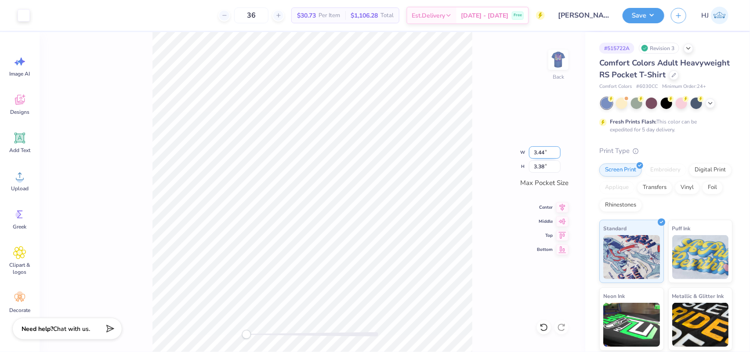
click at [535, 152] on input "3.44" at bounding box center [545, 152] width 32 height 12
type input "3.5"
type input "3.50"
type input "3.44"
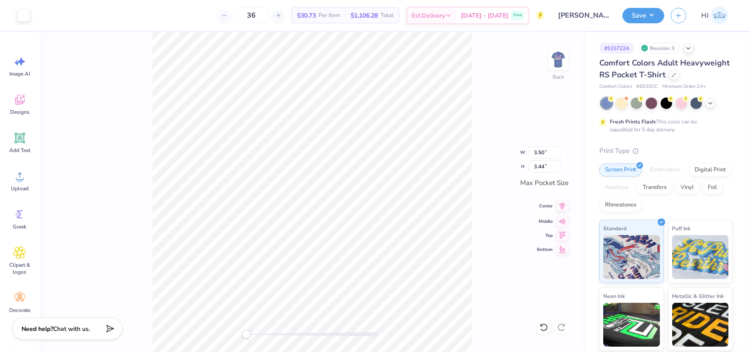
click at [563, 206] on icon at bounding box center [562, 206] width 12 height 11
click at [561, 220] on icon at bounding box center [562, 220] width 12 height 11
click at [554, 56] on img at bounding box center [558, 59] width 35 height 35
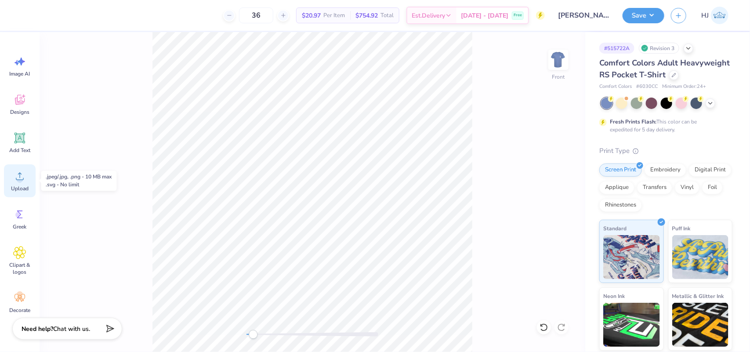
click at [18, 180] on circle at bounding box center [20, 180] width 6 height 6
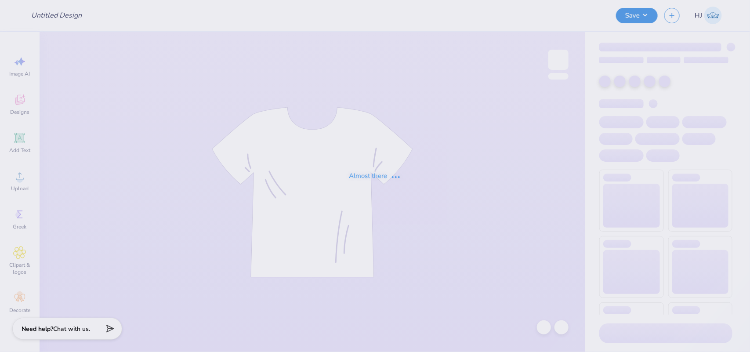
type input "[PERSON_NAME] : [US_STATE][GEOGRAPHIC_DATA]"
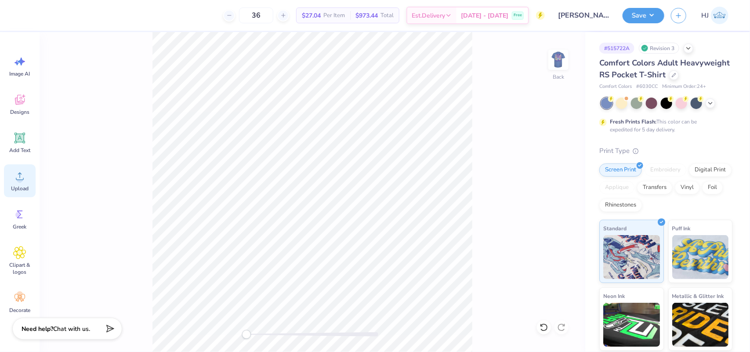
click at [11, 177] on div "Upload" at bounding box center [20, 180] width 32 height 33
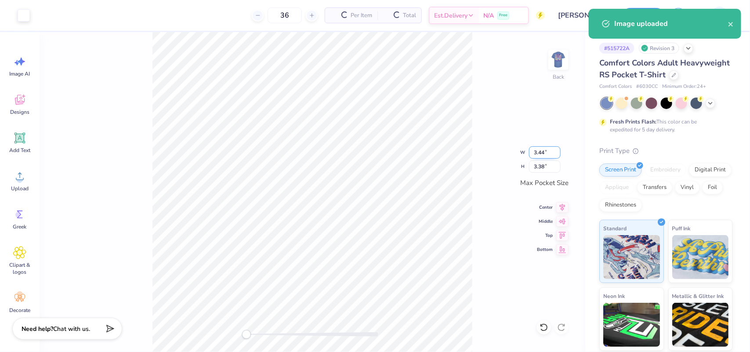
click at [542, 155] on input "3.44" at bounding box center [545, 152] width 32 height 12
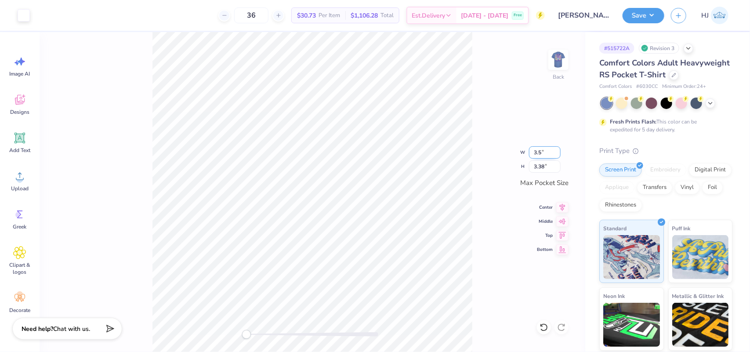
type input "3.5"
type input "3.50"
type input "3.44"
click at [551, 64] on img at bounding box center [558, 59] width 35 height 35
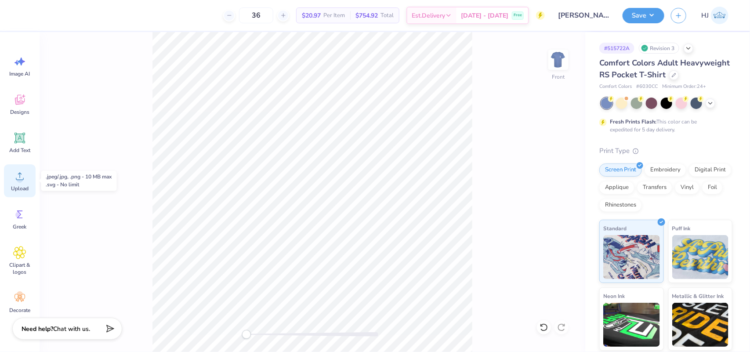
click at [18, 184] on div "Upload" at bounding box center [20, 180] width 32 height 33
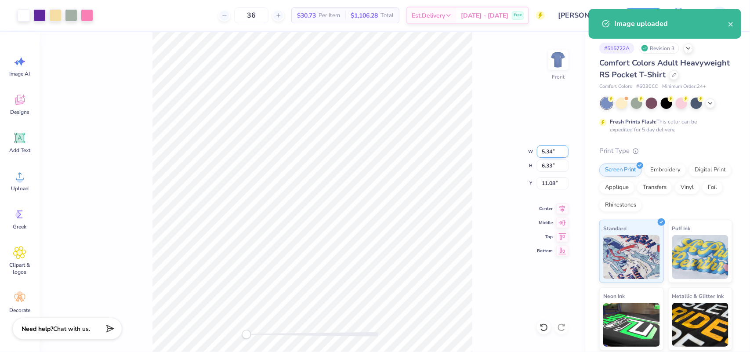
click at [546, 154] on input "5.34" at bounding box center [553, 151] width 32 height 12
click at [546, 164] on input "6.33" at bounding box center [553, 165] width 32 height 12
click at [551, 148] on input "5.34" at bounding box center [553, 151] width 32 height 12
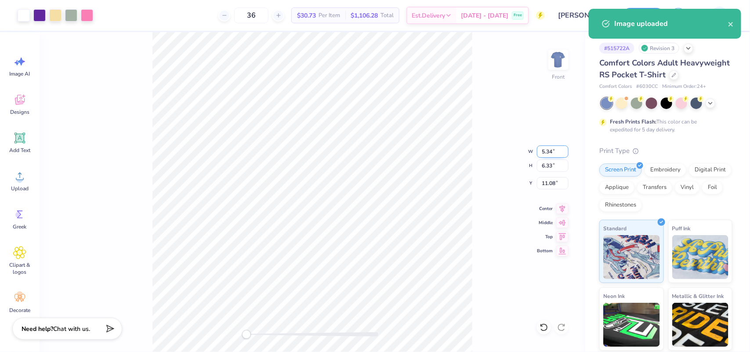
click at [551, 148] on input "5.34" at bounding box center [553, 151] width 32 height 12
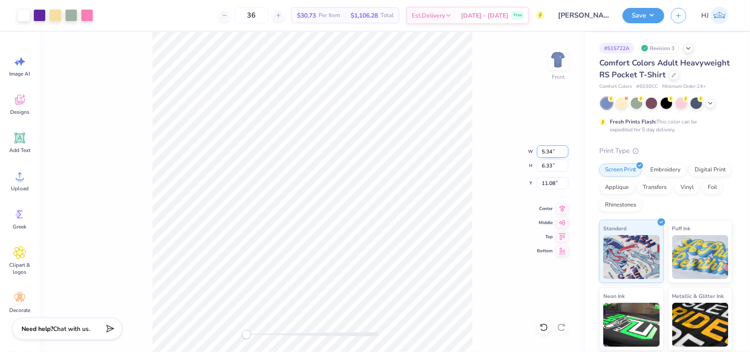
click at [551, 148] on input "5.34" at bounding box center [553, 151] width 32 height 12
type input "12.5"
click at [548, 183] on input "11.08" at bounding box center [553, 183] width 32 height 12
type input "3"
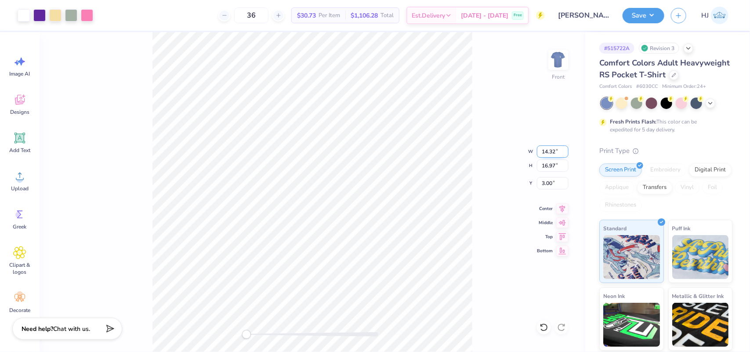
click at [547, 150] on input "14.32" at bounding box center [553, 151] width 32 height 12
type input "12.5"
click at [552, 178] on input "5.02" at bounding box center [553, 183] width 32 height 12
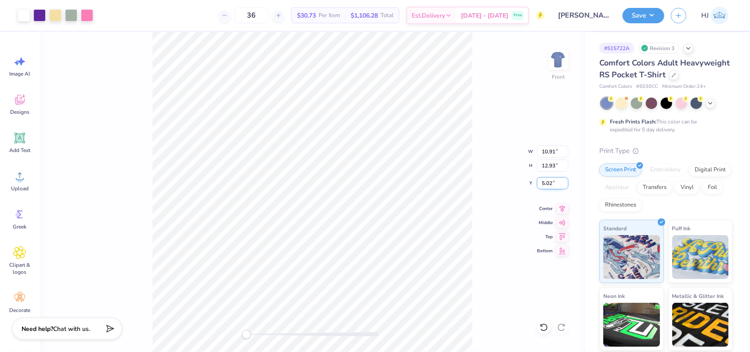
click at [552, 178] on input "5.02" at bounding box center [553, 183] width 32 height 12
type input "3"
type input "12.50"
type input "14.81"
click at [547, 180] on input "2.06" at bounding box center [553, 183] width 32 height 12
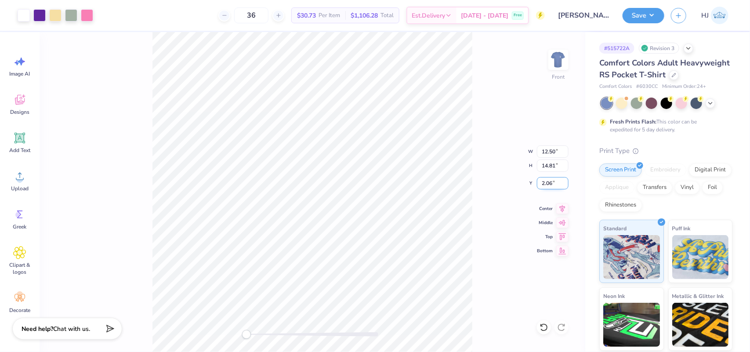
click at [547, 180] on input "2.06" at bounding box center [553, 183] width 32 height 12
type input "3"
click at [656, 14] on button "Save" at bounding box center [643, 14] width 42 height 15
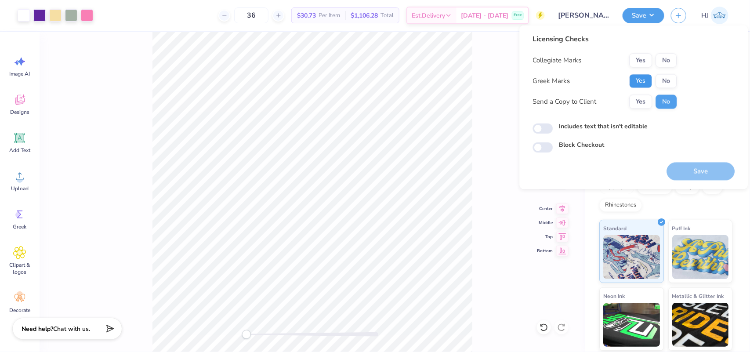
click at [639, 76] on button "Yes" at bounding box center [640, 81] width 23 height 14
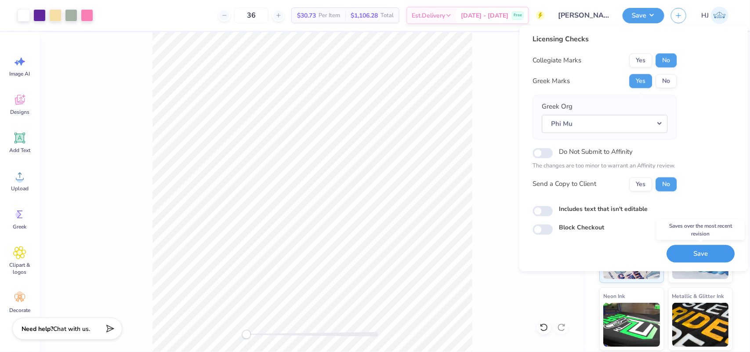
click at [706, 255] on button "Save" at bounding box center [701, 254] width 68 height 18
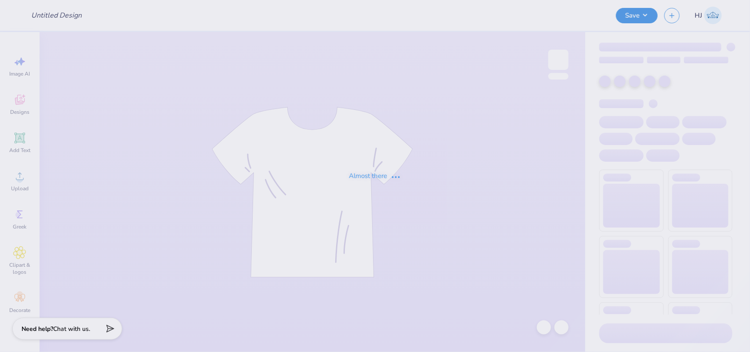
type input "[DATE] Harbor Wolverine Fall Swag"
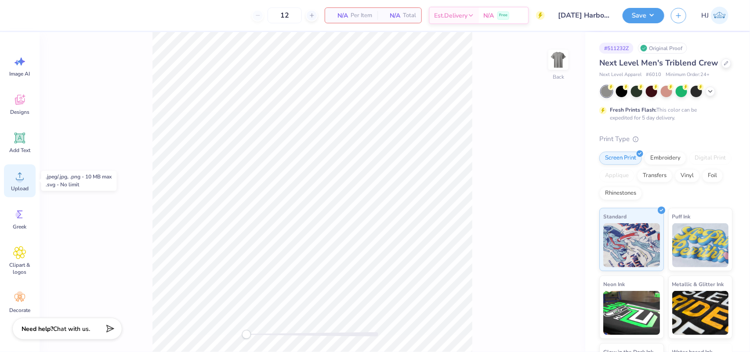
click at [21, 178] on circle at bounding box center [20, 180] width 6 height 6
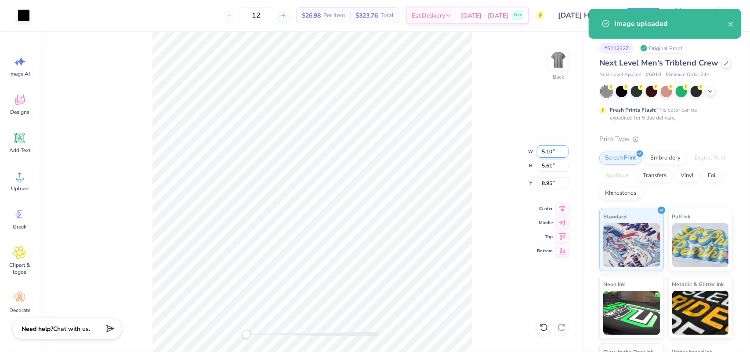
click at [544, 152] on input "5.10" at bounding box center [553, 151] width 32 height 12
type input "9"
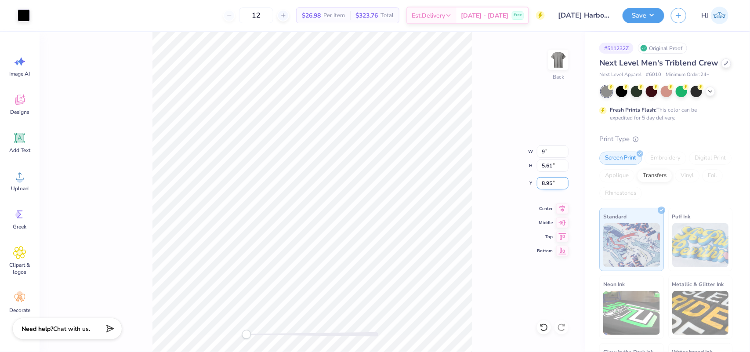
click at [549, 180] on input "8.95" at bounding box center [553, 183] width 32 height 12
click at [549, 181] on input "8.95" at bounding box center [553, 183] width 32 height 12
type input "3"
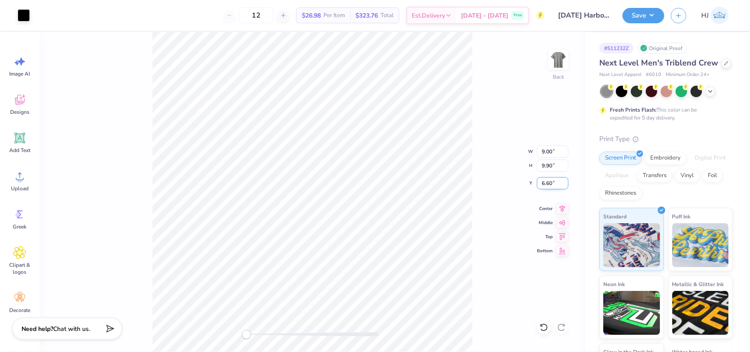
click at [552, 180] on input "6.60" at bounding box center [553, 183] width 32 height 12
type input "3"
click at [642, 3] on div "Save HJ" at bounding box center [685, 15] width 127 height 31
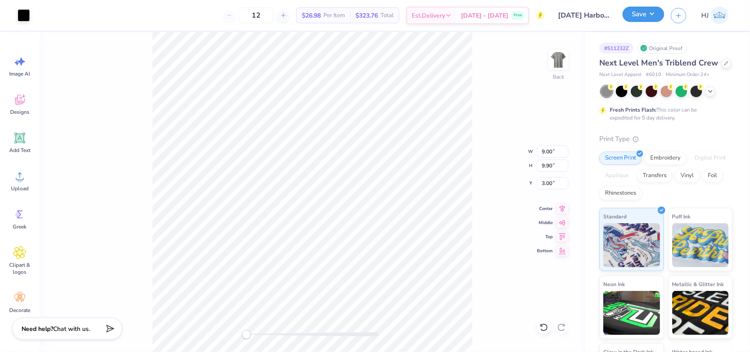
click at [648, 16] on button "Save" at bounding box center [643, 14] width 42 height 15
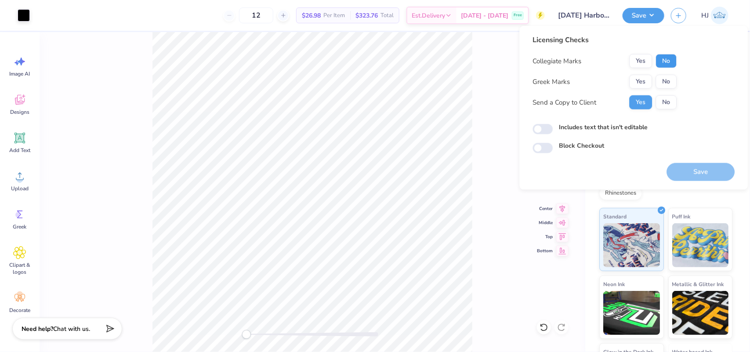
click at [664, 59] on button "No" at bounding box center [666, 61] width 21 height 14
click at [664, 81] on button "No" at bounding box center [666, 82] width 21 height 14
click at [666, 104] on button "No" at bounding box center [666, 102] width 21 height 14
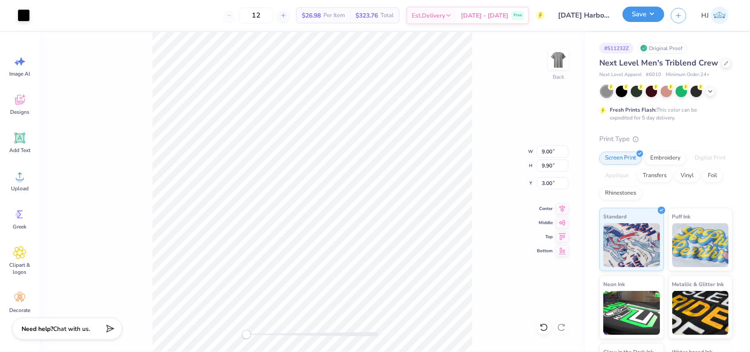
click at [658, 20] on button "Save" at bounding box center [643, 14] width 42 height 15
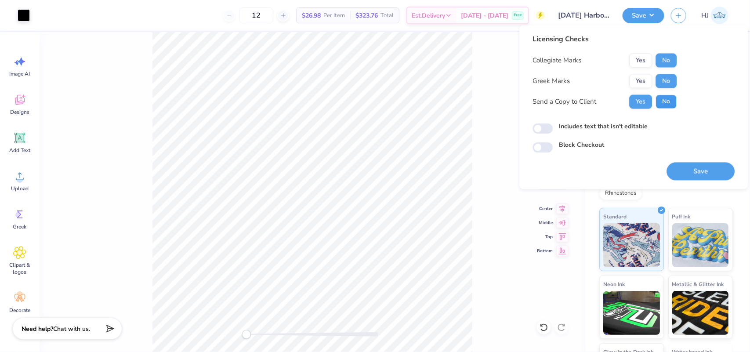
click at [673, 102] on button "No" at bounding box center [666, 102] width 21 height 14
click at [705, 171] on button "Save" at bounding box center [701, 171] width 68 height 18
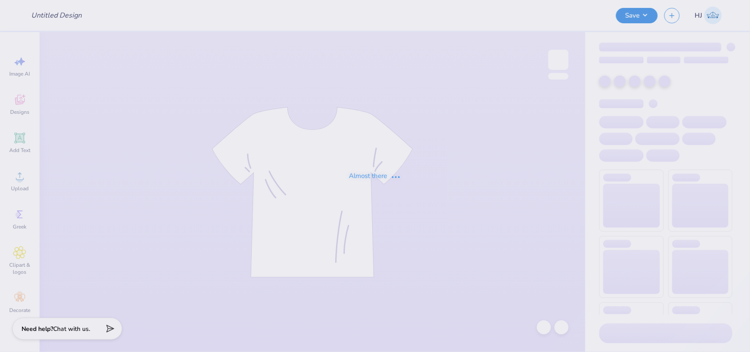
type input "[PERSON_NAME] [PERSON_NAME] : [GEOGRAPHIC_DATA][US_STATE]"
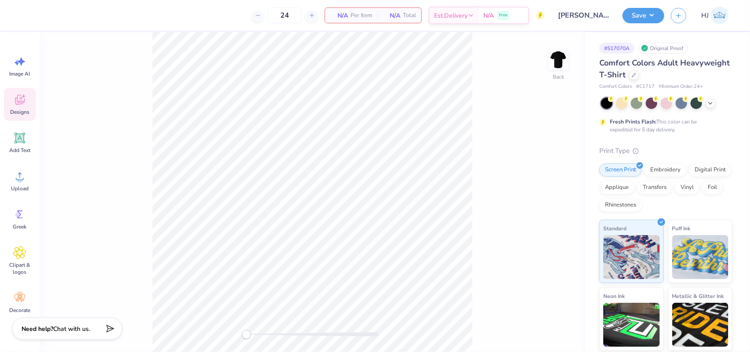
click at [22, 100] on icon at bounding box center [19, 99] width 13 height 13
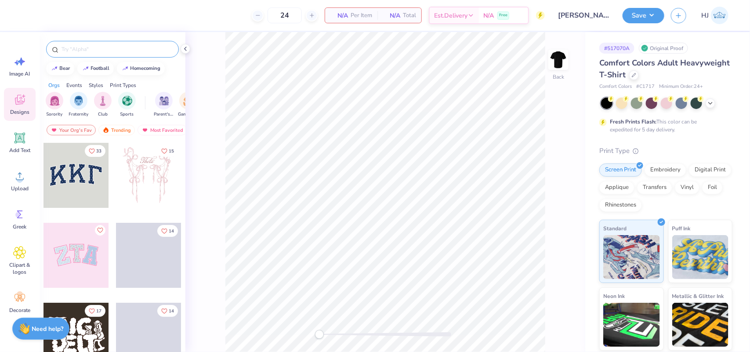
click at [132, 49] on input "text" at bounding box center [117, 49] width 112 height 9
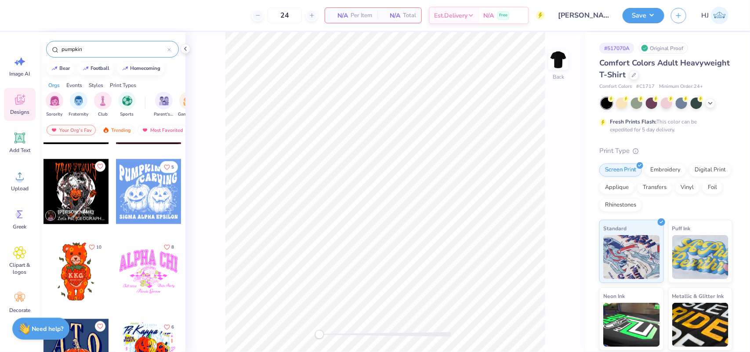
scroll to position [549, 0]
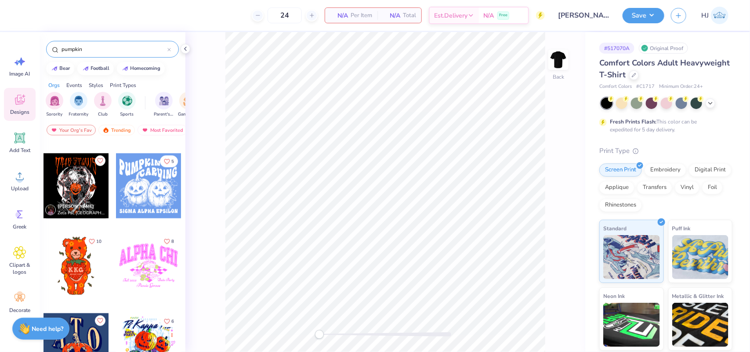
click at [89, 49] on input "pumpkin" at bounding box center [114, 49] width 107 height 9
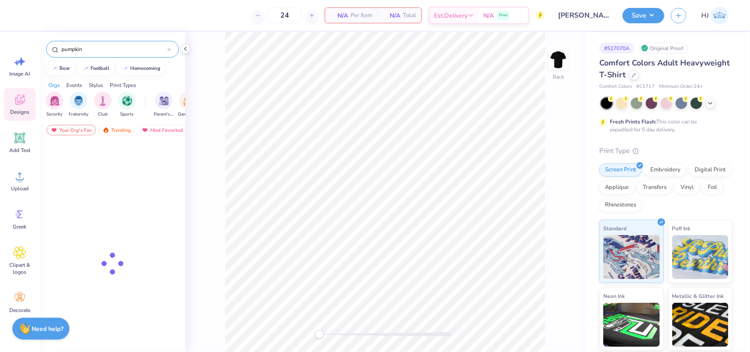
click at [89, 49] on input "pumpkin" at bounding box center [114, 49] width 107 height 9
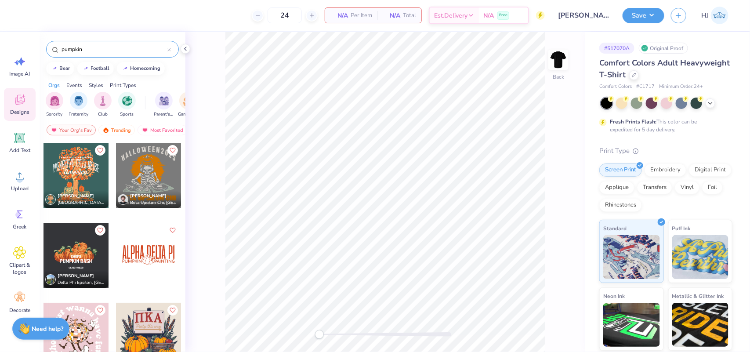
click at [89, 49] on input "pumpkin" at bounding box center [114, 49] width 107 height 9
type input "classic pumpkin"
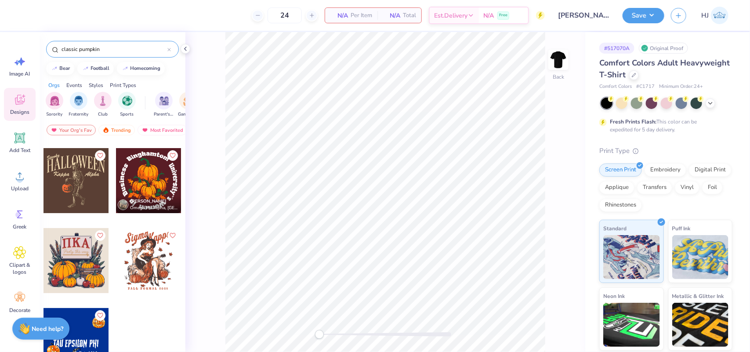
scroll to position [86, 0]
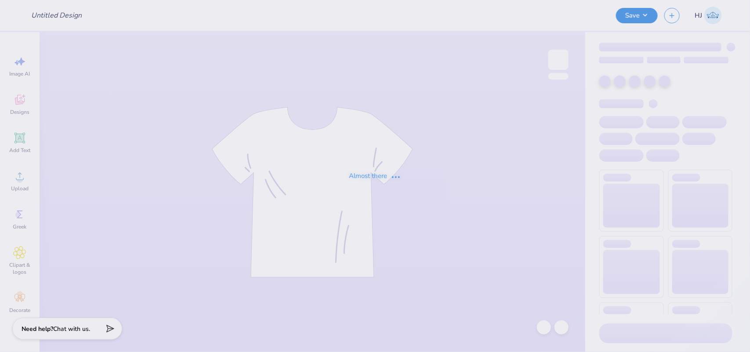
type input "Futures In retail fall merch"
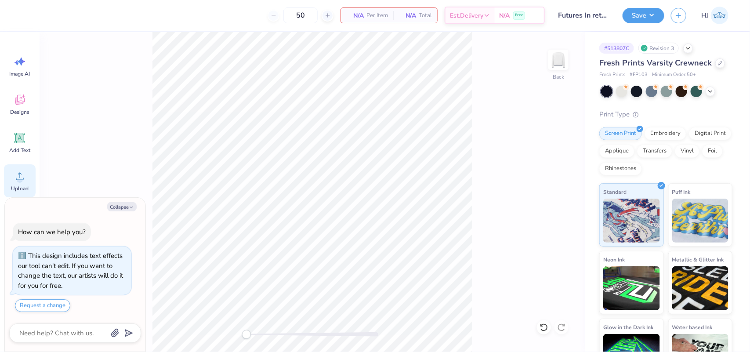
click at [25, 177] on icon at bounding box center [19, 176] width 13 height 13
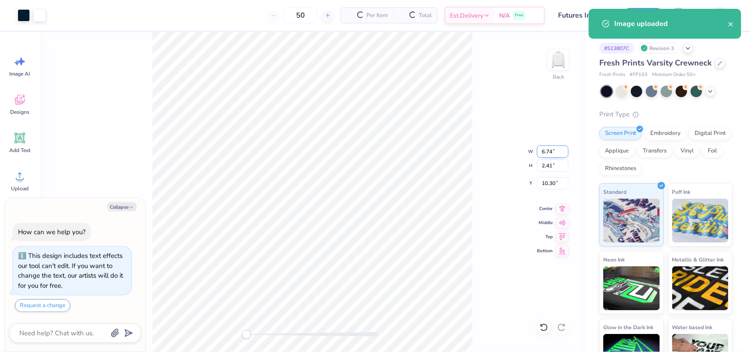
type textarea "x"
click at [552, 150] on input "6.74" at bounding box center [553, 151] width 32 height 12
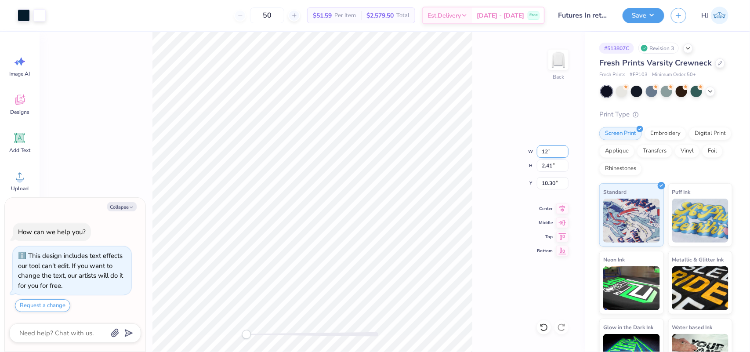
type input "12"
type textarea "x"
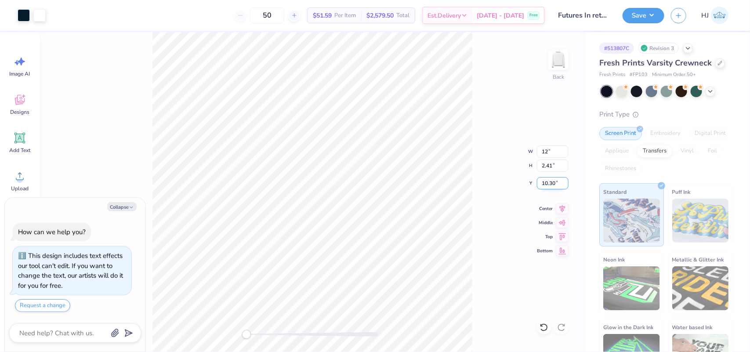
click at [548, 182] on input "10.30" at bounding box center [553, 183] width 32 height 12
type input "3"
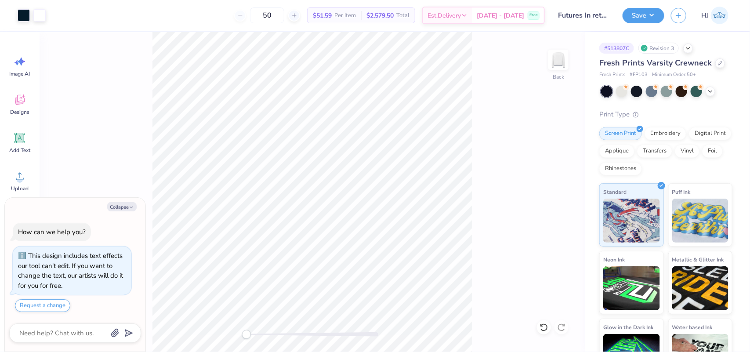
type textarea "x"
click at [543, 182] on input "4.06" at bounding box center [553, 183] width 32 height 12
type input "3"
click at [37, 14] on div at bounding box center [39, 14] width 12 height 12
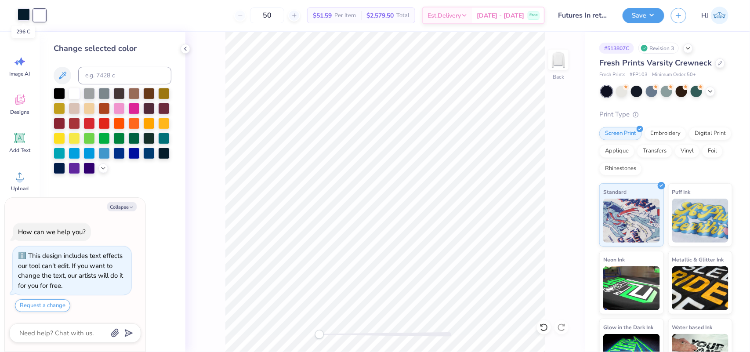
click at [23, 14] on div at bounding box center [24, 14] width 12 height 12
click at [40, 12] on div at bounding box center [39, 14] width 12 height 12
type textarea "x"
click at [119, 73] on input at bounding box center [124, 76] width 93 height 18
click at [112, 73] on input at bounding box center [124, 76] width 93 height 18
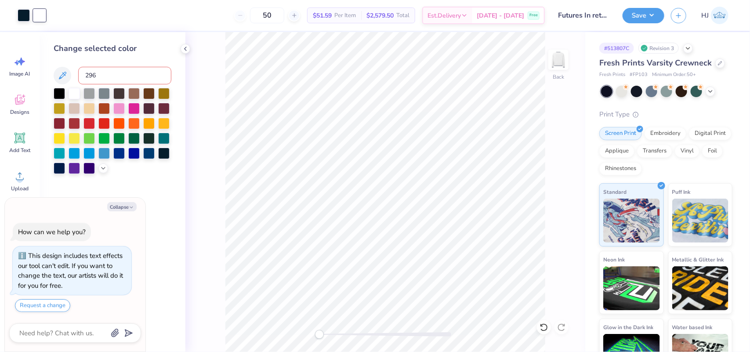
type input "296"
type textarea "x"
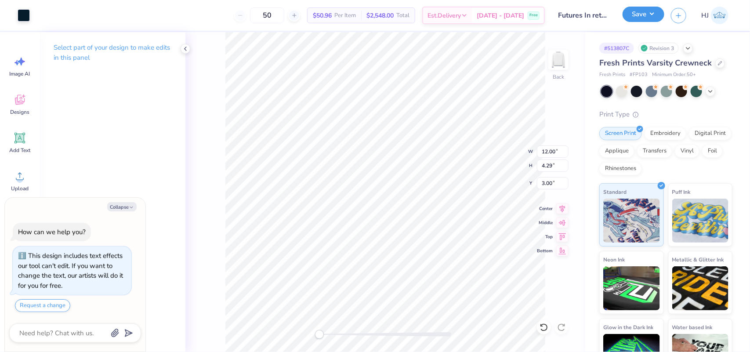
click at [650, 10] on button "Save" at bounding box center [643, 14] width 42 height 15
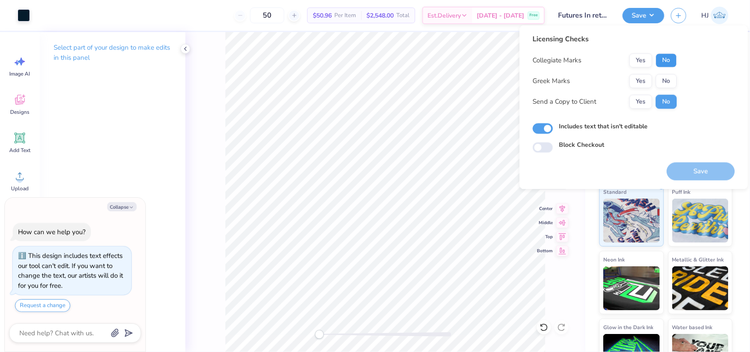
click at [666, 64] on button "No" at bounding box center [666, 61] width 21 height 14
click at [664, 81] on button "No" at bounding box center [666, 81] width 21 height 14
click at [689, 170] on button "Save" at bounding box center [701, 171] width 68 height 18
type textarea "x"
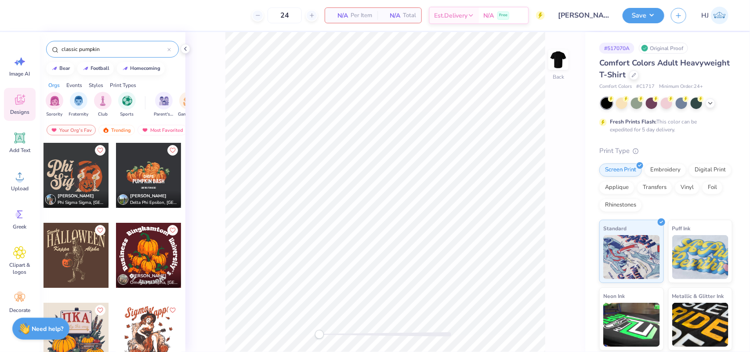
scroll to position [86, 0]
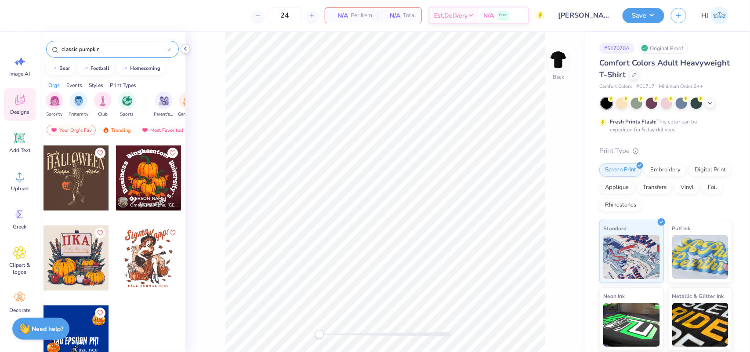
click at [185, 47] on polyline at bounding box center [185, 49] width 2 height 4
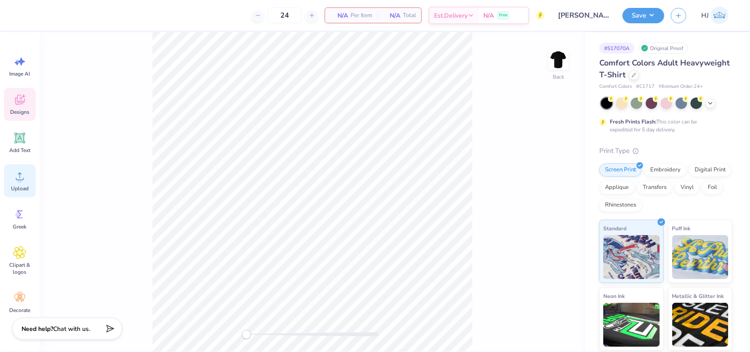
click at [18, 180] on circle at bounding box center [20, 180] width 6 height 6
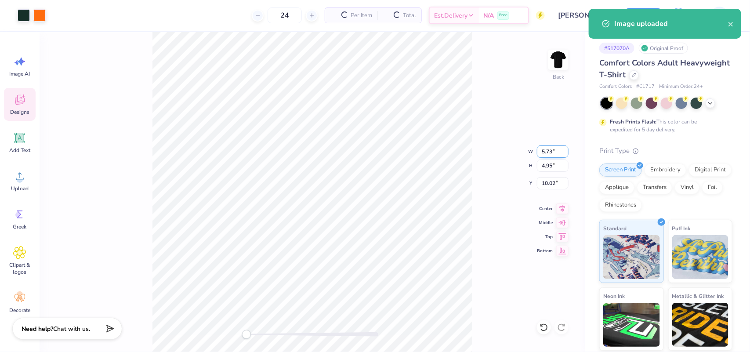
click at [549, 152] on input "5.73" at bounding box center [553, 151] width 32 height 12
type input "3.5"
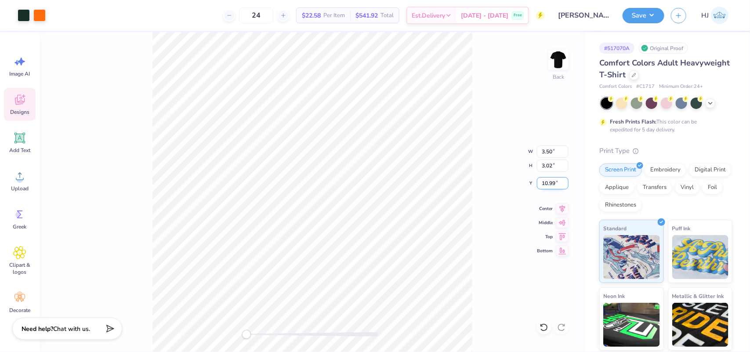
click at [547, 183] on input "10.99" at bounding box center [553, 183] width 32 height 12
type input "3"
click at [564, 64] on img at bounding box center [558, 59] width 35 height 35
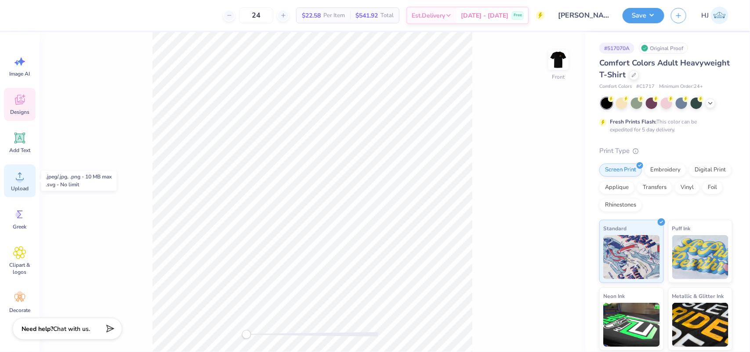
click at [17, 180] on circle at bounding box center [20, 180] width 6 height 6
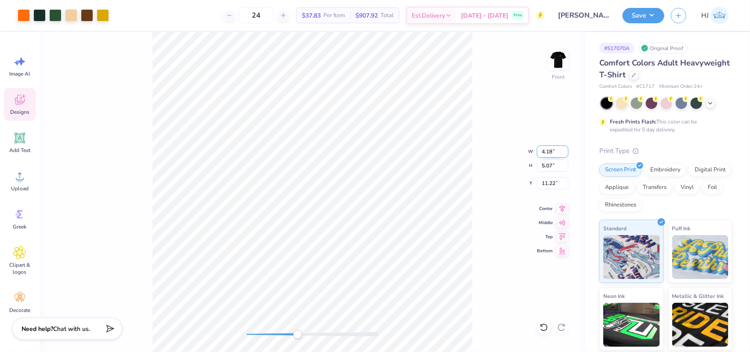
click at [550, 150] on input "4.18" at bounding box center [553, 151] width 32 height 12
type input "12.5"
click at [548, 185] on input "6.16" at bounding box center [553, 183] width 32 height 12
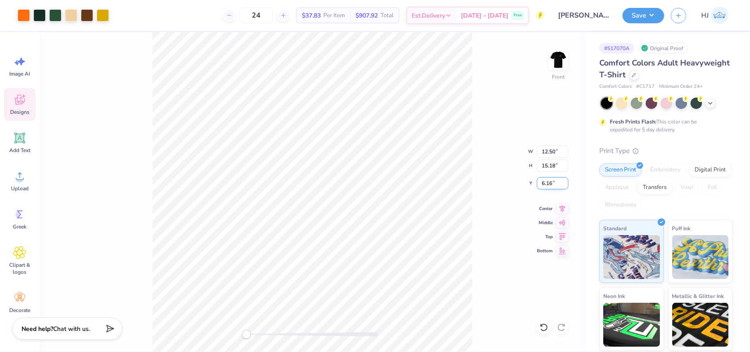
click at [548, 185] on input "6.16" at bounding box center [553, 183] width 32 height 12
type input "3"
click at [36, 14] on div at bounding box center [39, 14] width 12 height 12
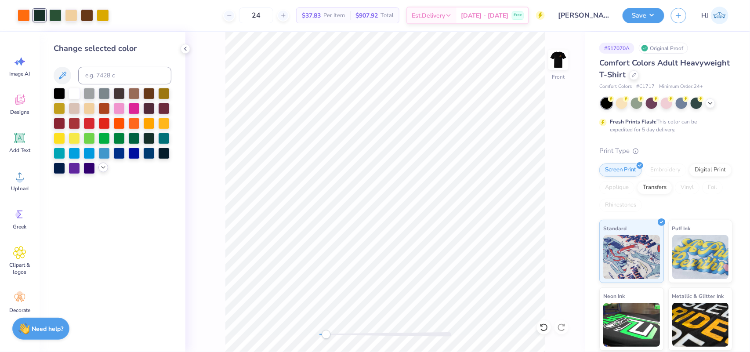
click at [105, 165] on icon at bounding box center [103, 167] width 7 height 7
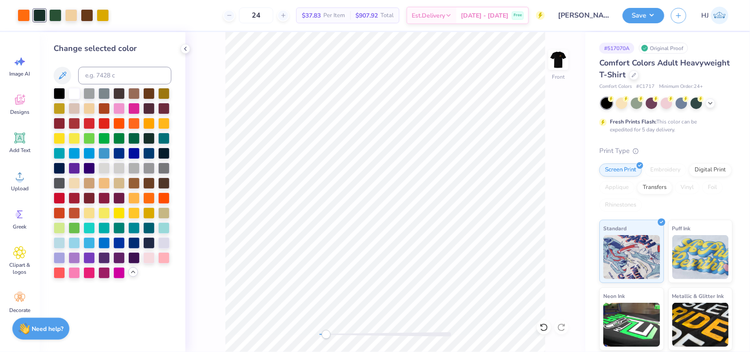
click at [134, 275] on icon at bounding box center [133, 271] width 7 height 7
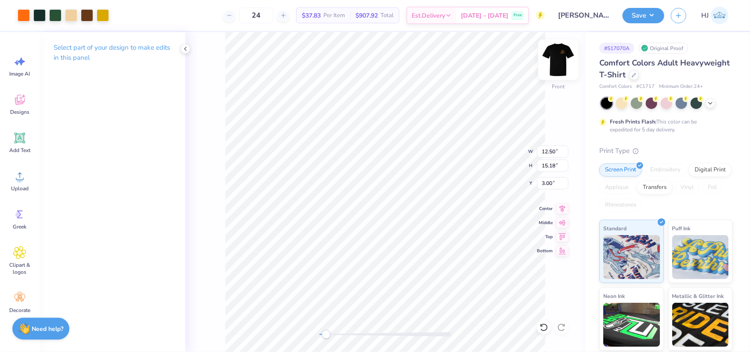
click at [561, 62] on img at bounding box center [558, 59] width 35 height 35
type input "12.30"
type input "14.93"
type input "0.65"
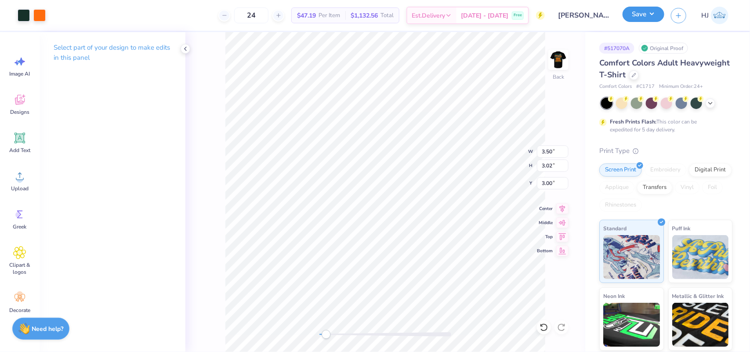
click at [655, 12] on button "Save" at bounding box center [643, 14] width 42 height 15
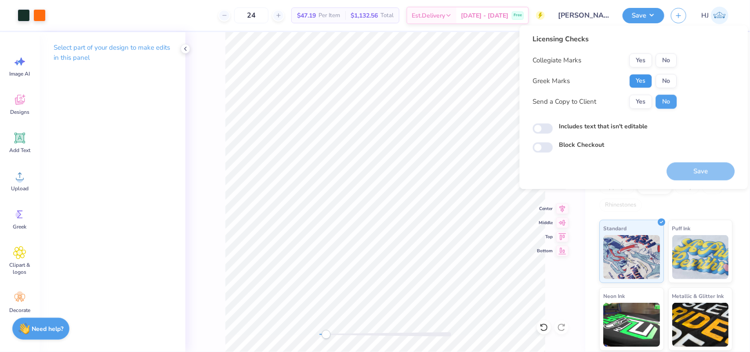
click at [639, 79] on button "Yes" at bounding box center [640, 81] width 23 height 14
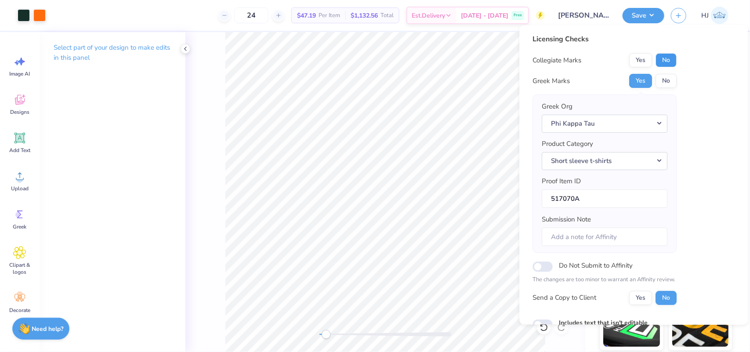
click at [660, 61] on button "No" at bounding box center [666, 61] width 21 height 14
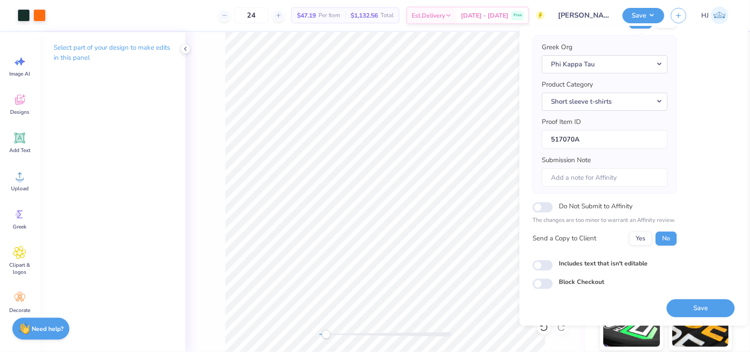
scroll to position [61, 0]
click at [694, 311] on button "Save" at bounding box center [701, 308] width 68 height 18
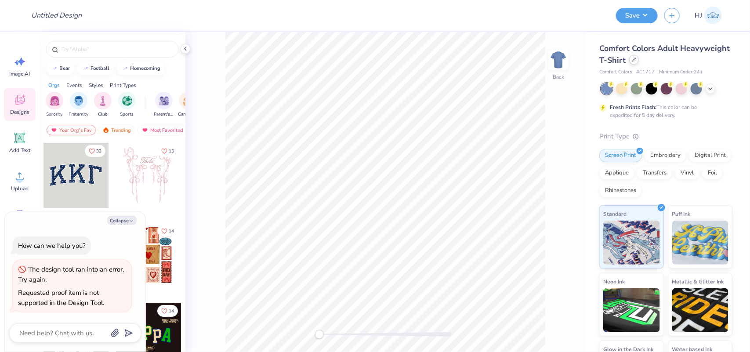
click at [636, 60] on icon at bounding box center [633, 60] width 4 height 4
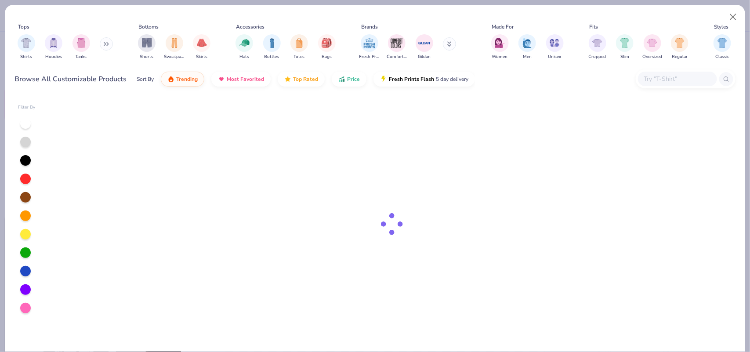
type textarea "x"
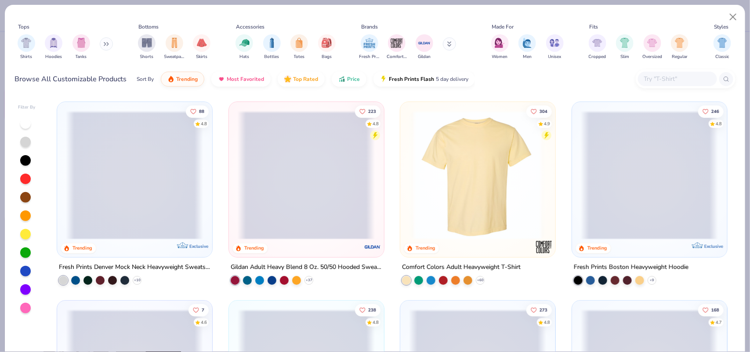
click at [658, 78] on input "text" at bounding box center [677, 79] width 68 height 10
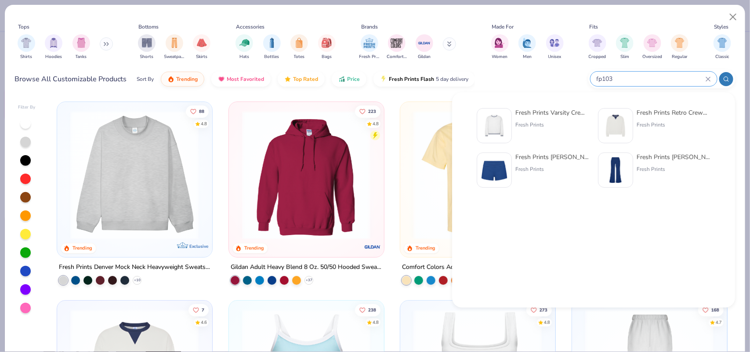
type input "fp103"
click at [553, 112] on div "Fresh Prints Varsity Crewneck" at bounding box center [552, 112] width 74 height 9
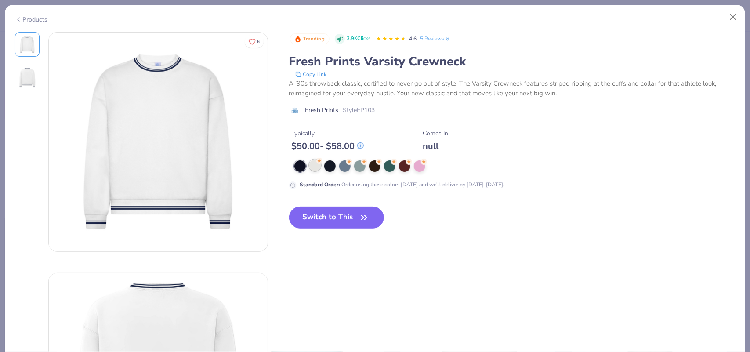
click at [316, 170] on div at bounding box center [314, 164] width 11 height 11
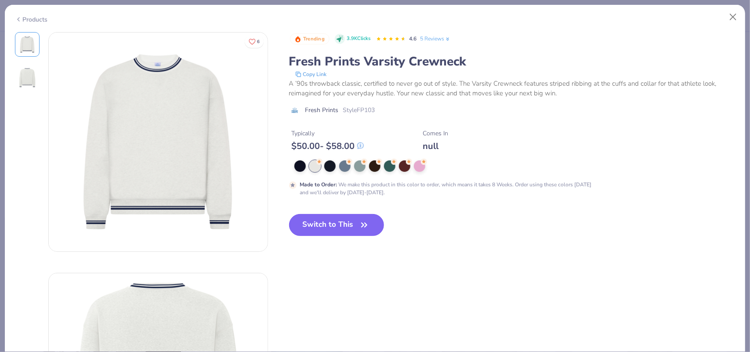
click at [357, 230] on button "Switch to This" at bounding box center [336, 225] width 95 height 22
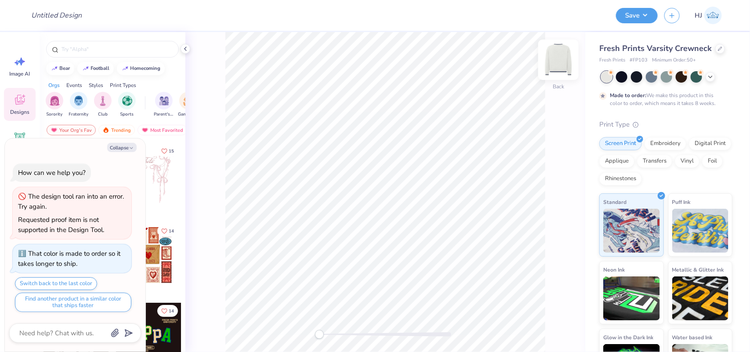
click at [554, 64] on img at bounding box center [558, 59] width 35 height 35
click at [561, 60] on img at bounding box center [558, 59] width 35 height 35
click at [123, 148] on button "Collapse" at bounding box center [121, 147] width 29 height 9
type textarea "x"
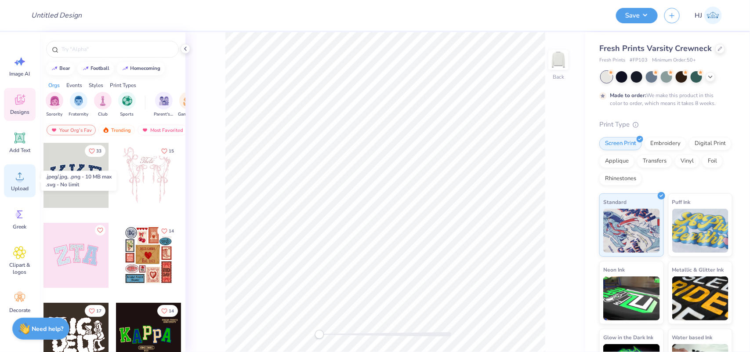
click at [22, 183] on div "Upload" at bounding box center [20, 180] width 32 height 33
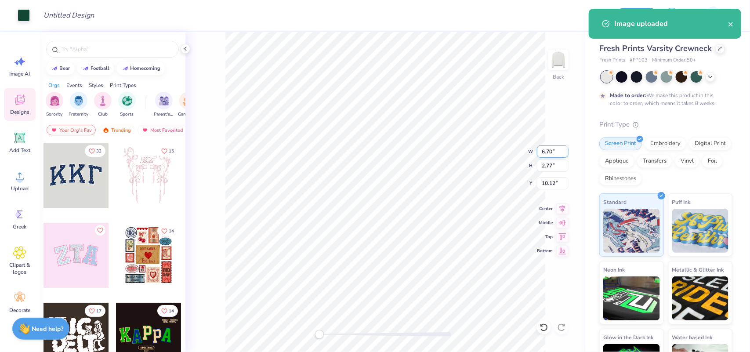
click at [547, 145] on input "6.70" at bounding box center [553, 151] width 32 height 12
click at [546, 145] on input "6.70" at bounding box center [553, 151] width 32 height 12
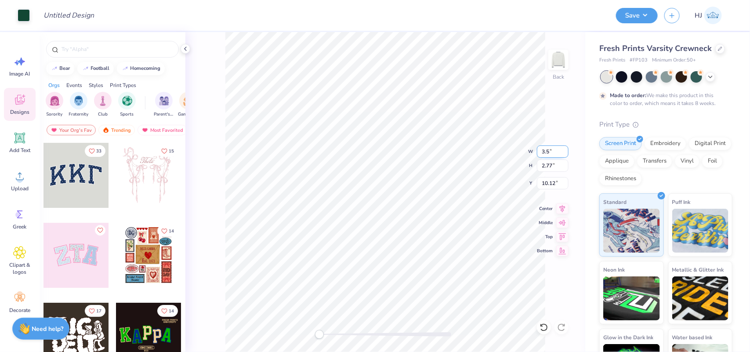
type input "3.5"
click at [548, 180] on input "10.78" at bounding box center [553, 183] width 32 height 12
type input "3"
click at [549, 148] on input "3.50" at bounding box center [553, 151] width 32 height 12
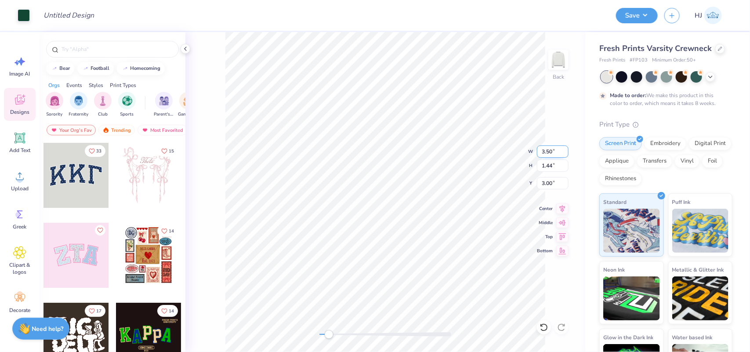
click at [549, 148] on input "3.50" at bounding box center [553, 151] width 32 height 12
type input "4"
click at [548, 186] on input "2.90" at bounding box center [553, 183] width 32 height 12
type input "3"
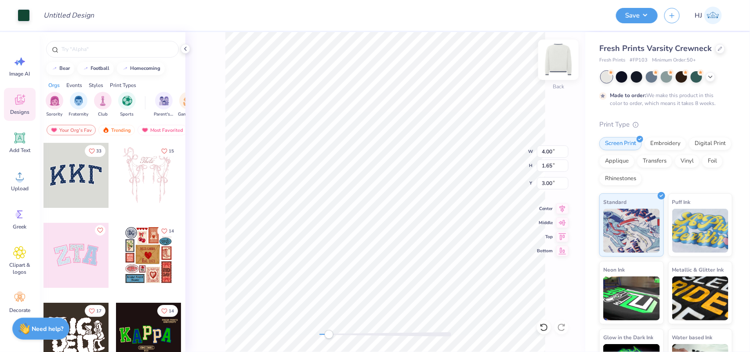
click at [564, 58] on img at bounding box center [558, 59] width 35 height 35
click at [187, 48] on icon at bounding box center [185, 48] width 7 height 7
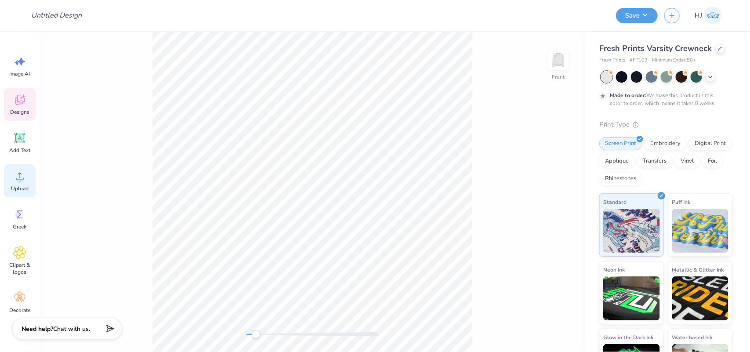
click at [20, 182] on circle at bounding box center [20, 180] width 6 height 6
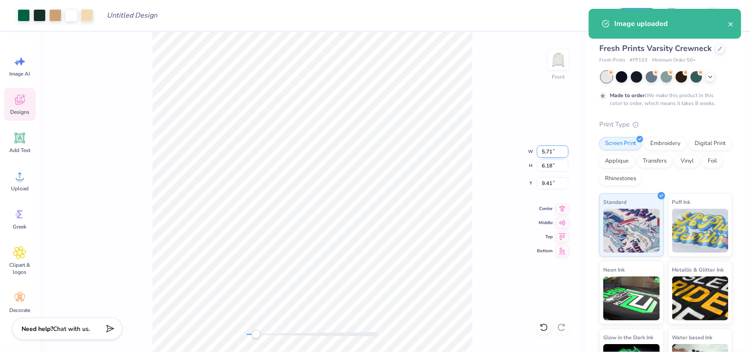
click at [545, 152] on input "5.71" at bounding box center [553, 151] width 32 height 12
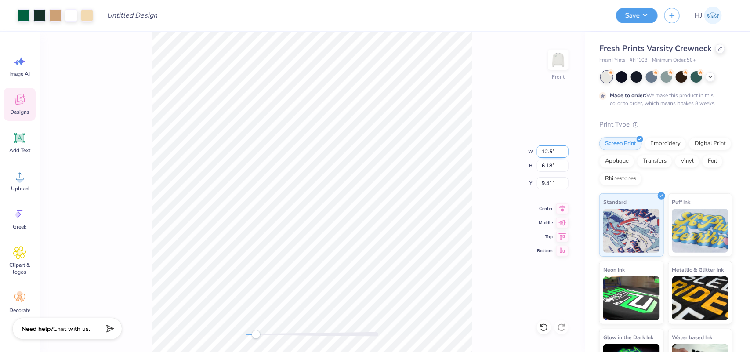
type input "12.5"
click at [556, 184] on input "5.74" at bounding box center [553, 183] width 32 height 12
type input "3"
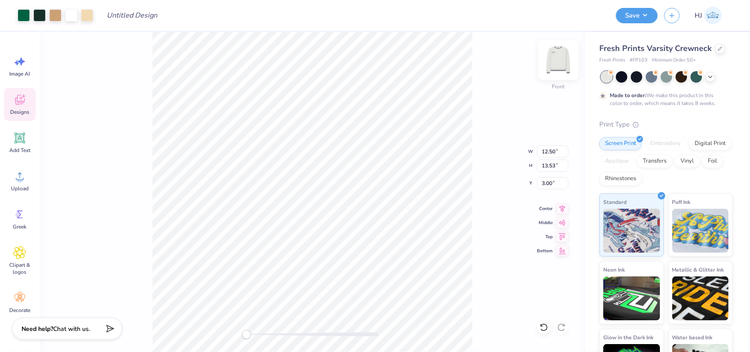
click at [561, 60] on img at bounding box center [558, 59] width 35 height 35
type input "14.02"
type input "15.17"
type input "0.54"
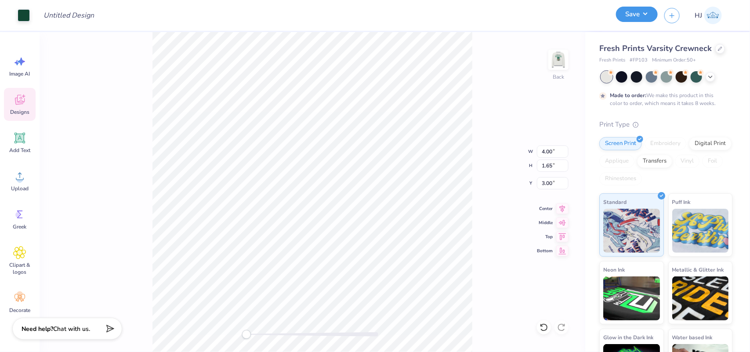
click at [650, 10] on button "Save" at bounding box center [637, 14] width 42 height 15
click at [651, 12] on button "Save" at bounding box center [637, 14] width 42 height 15
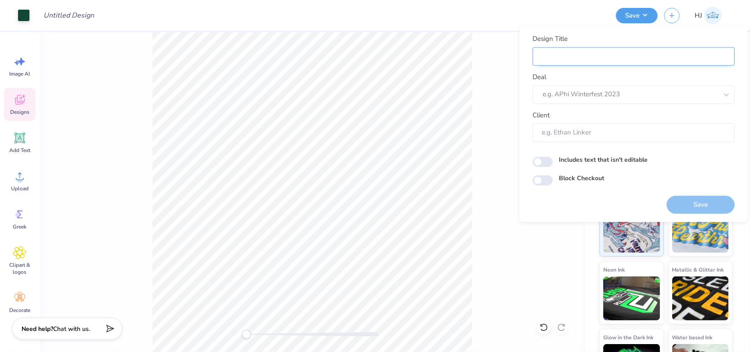
click at [621, 57] on input "Design Title" at bounding box center [634, 56] width 202 height 19
click at [725, 96] on icon at bounding box center [726, 94] width 9 height 9
click at [725, 94] on div at bounding box center [726, 95] width 16 height 16
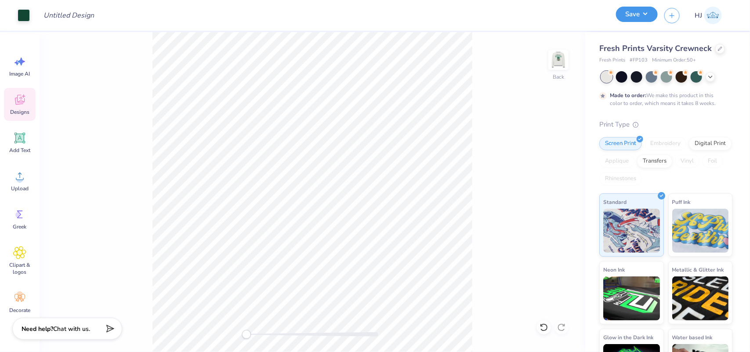
click at [651, 14] on button "Save" at bounding box center [637, 14] width 42 height 15
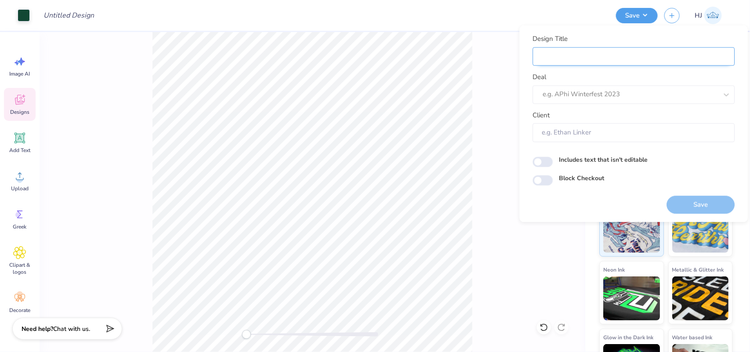
click at [588, 60] on input "Design Title" at bounding box center [634, 56] width 202 height 19
click at [576, 54] on input "Design Title" at bounding box center [634, 56] width 202 height 19
paste input "maybe"
type input "maybe"
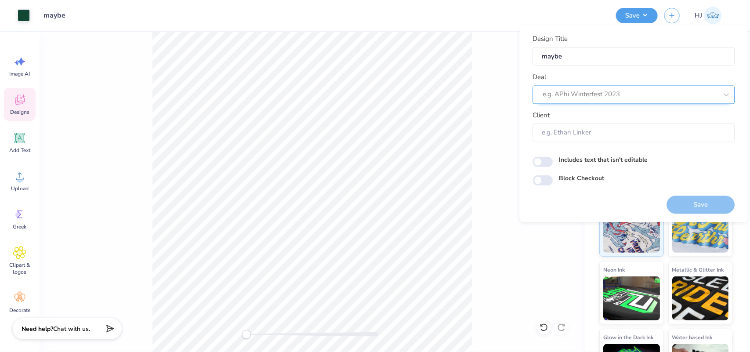
click at [576, 91] on div at bounding box center [630, 95] width 175 height 12
click at [592, 94] on div at bounding box center [630, 95] width 175 height 12
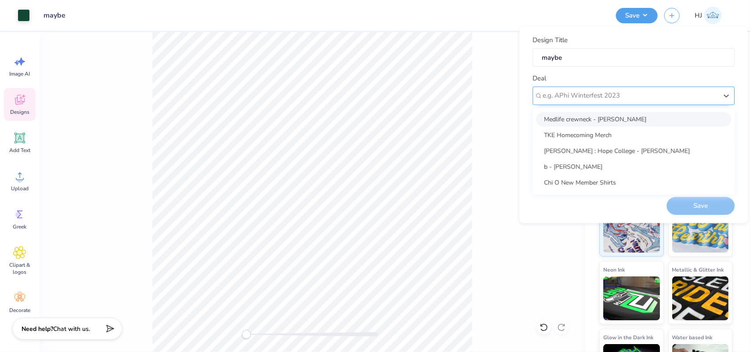
click at [606, 94] on div at bounding box center [630, 96] width 175 height 12
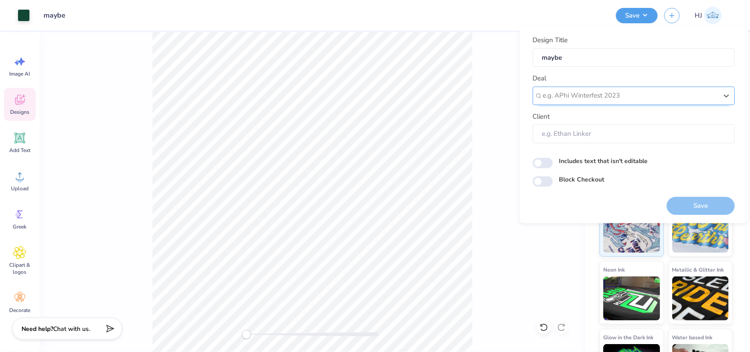
click at [621, 94] on div at bounding box center [630, 96] width 175 height 12
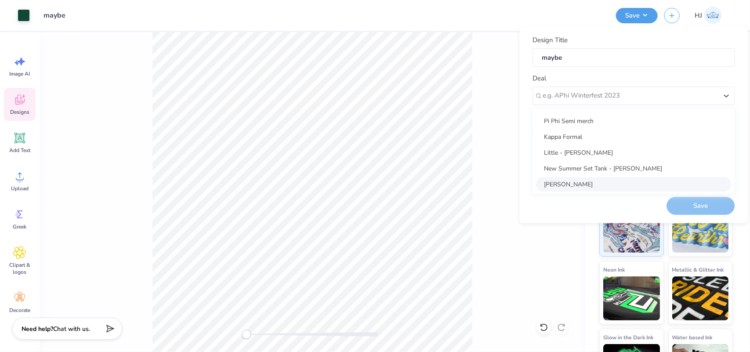
scroll to position [384, 0]
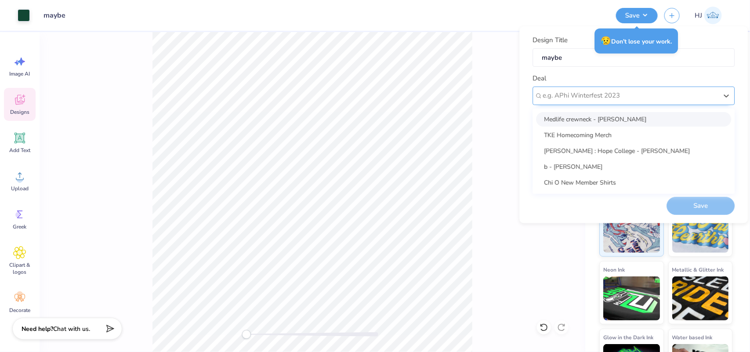
click at [627, 94] on div at bounding box center [630, 96] width 175 height 12
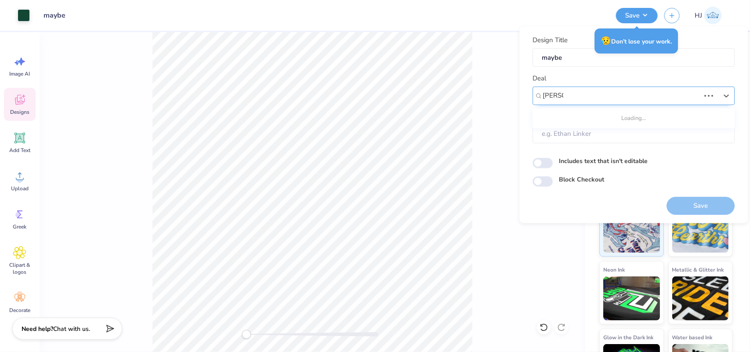
type input "gamma"
click at [624, 97] on div at bounding box center [630, 96] width 175 height 12
click at [636, 69] on div "Design Title maybe Deal e.g. APhi Winterfest 2023 Client" at bounding box center [634, 89] width 202 height 108
click at [567, 132] on input "Client" at bounding box center [634, 133] width 202 height 19
click at [610, 119] on div "Client" at bounding box center [634, 128] width 202 height 32
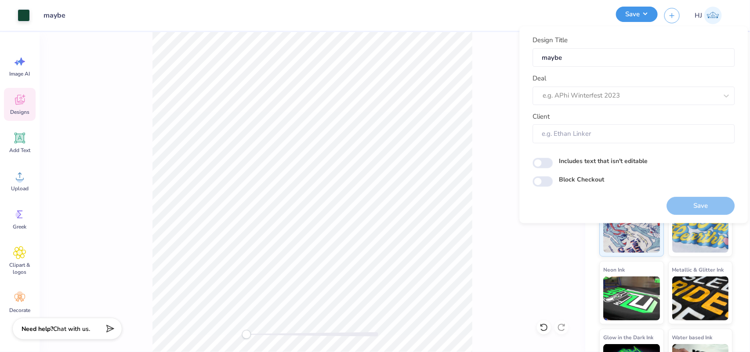
click at [648, 14] on button "Save" at bounding box center [637, 14] width 42 height 15
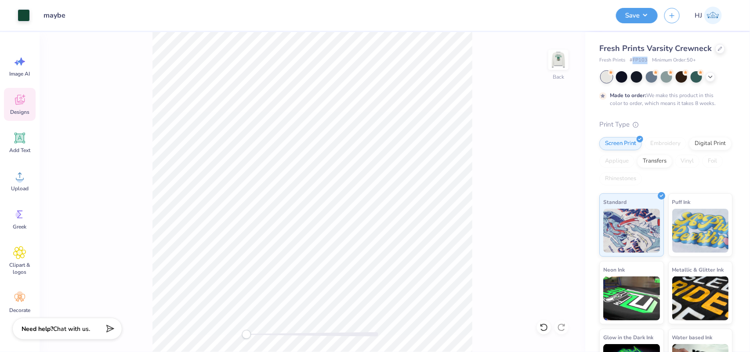
drag, startPoint x: 632, startPoint y: 58, endPoint x: 646, endPoint y: 58, distance: 14.1
click at [646, 58] on span "# FP103" at bounding box center [638, 60] width 18 height 7
copy span "FP103"
click at [646, 11] on button "Save" at bounding box center [637, 14] width 42 height 15
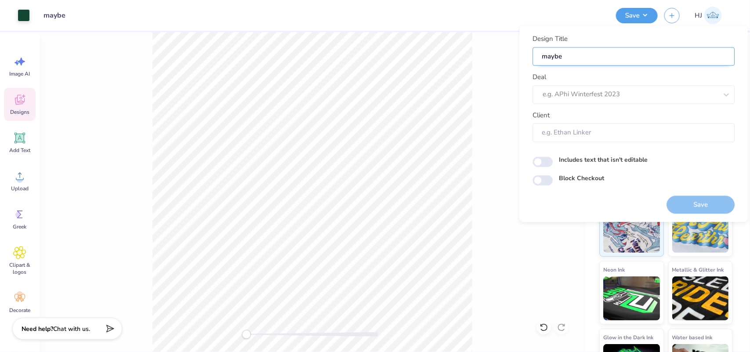
click at [609, 55] on input "maybe" at bounding box center [634, 56] width 202 height 19
click at [622, 93] on div at bounding box center [621, 95] width 157 height 12
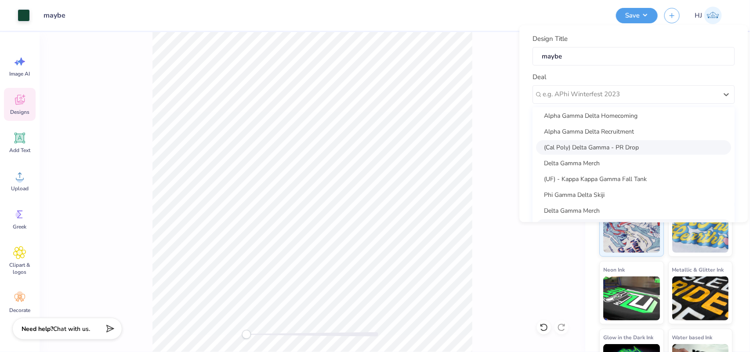
scroll to position [664, 0]
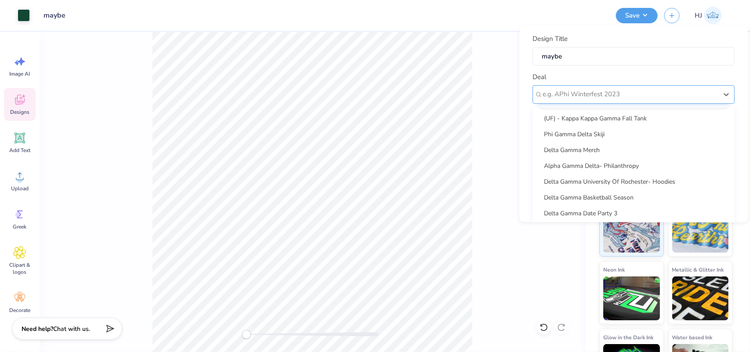
type input "."
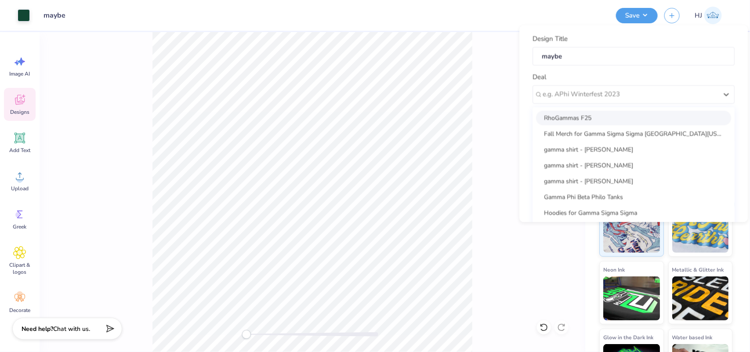
type input "?"
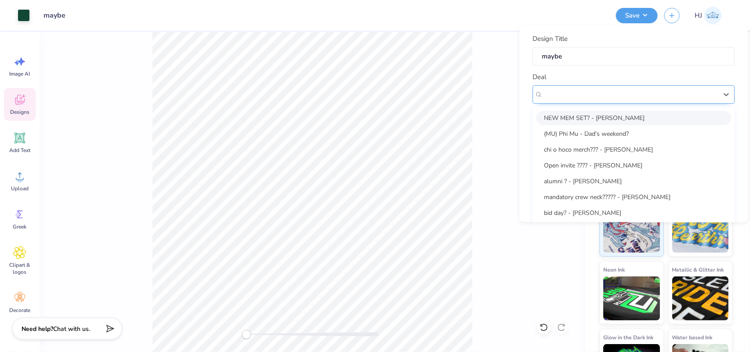
click at [607, 89] on div at bounding box center [630, 95] width 175 height 12
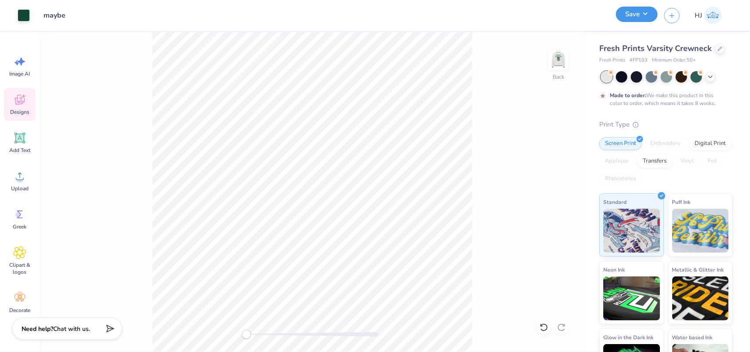
click at [647, 12] on button "Save" at bounding box center [637, 14] width 42 height 15
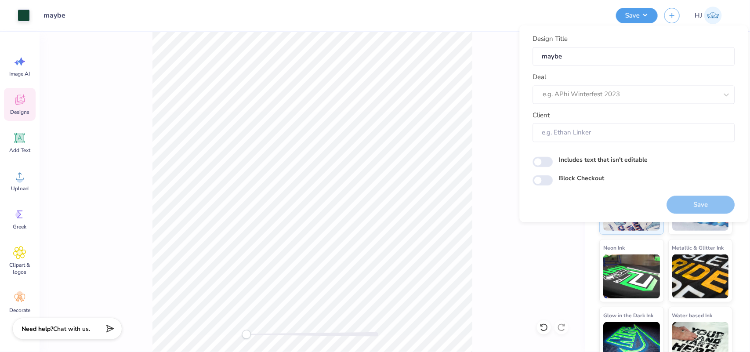
scroll to position [40, 0]
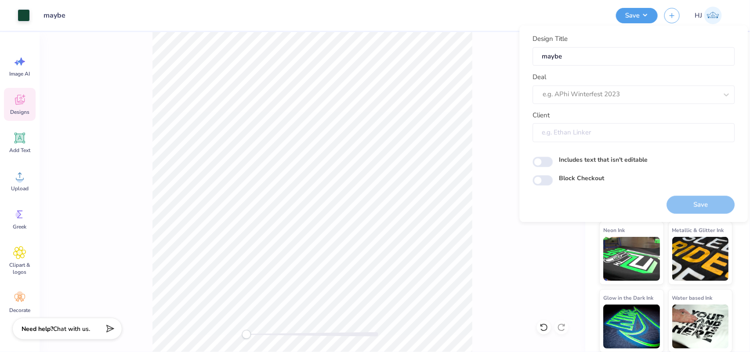
click at [574, 130] on input "Client" at bounding box center [634, 132] width 202 height 19
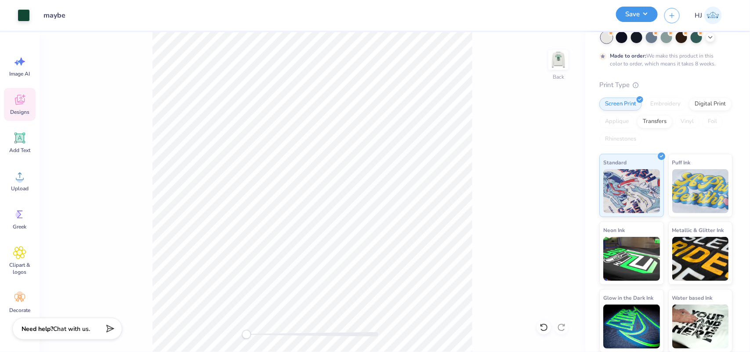
click at [653, 12] on button "Save" at bounding box center [637, 14] width 42 height 15
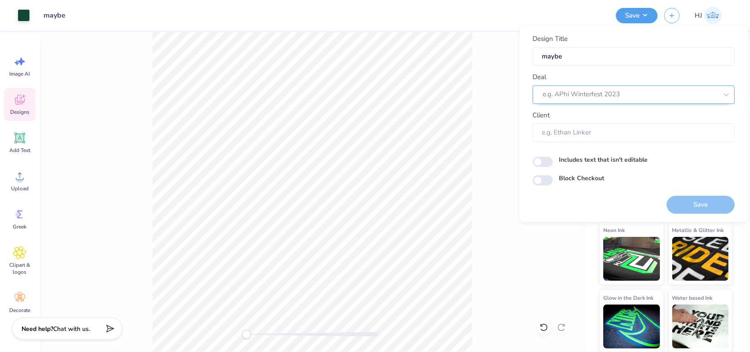
scroll to position [0, 0]
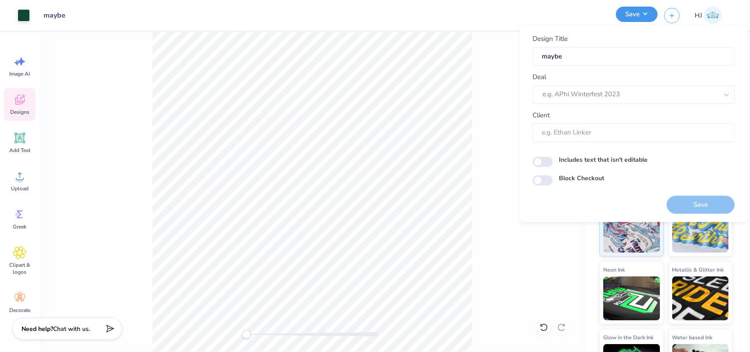
click at [646, 16] on button "Save" at bounding box center [637, 14] width 42 height 15
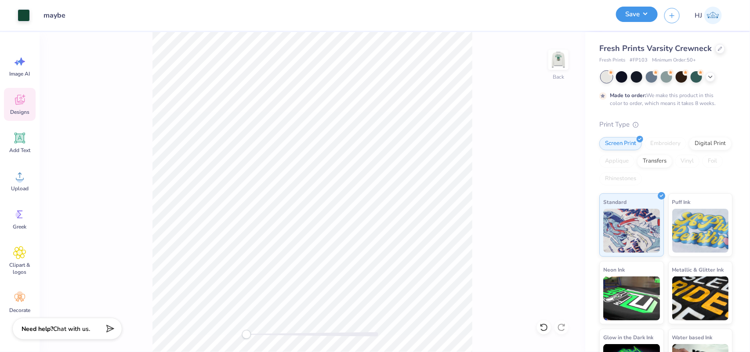
click at [646, 16] on button "Save" at bounding box center [637, 14] width 42 height 15
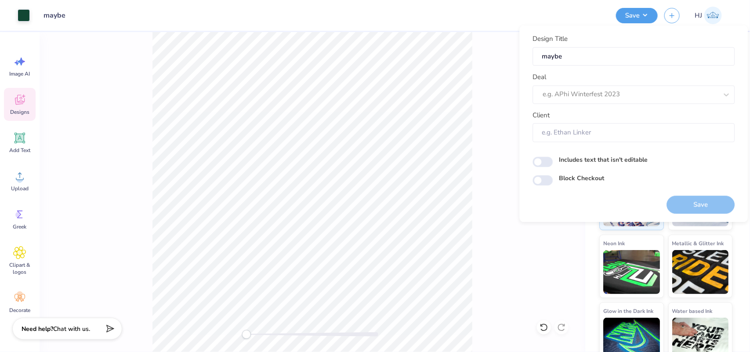
scroll to position [40, 0]
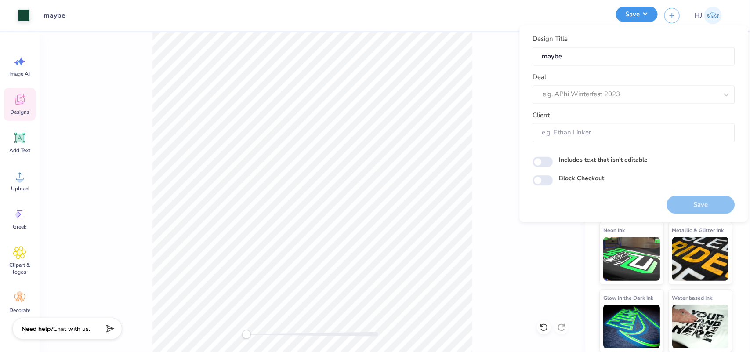
click at [649, 14] on button "Save" at bounding box center [637, 14] width 42 height 15
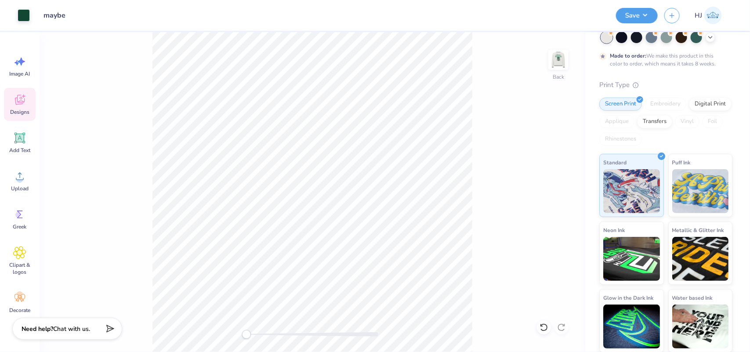
click at [658, 12] on div "Save HJ" at bounding box center [679, 15] width 127 height 31
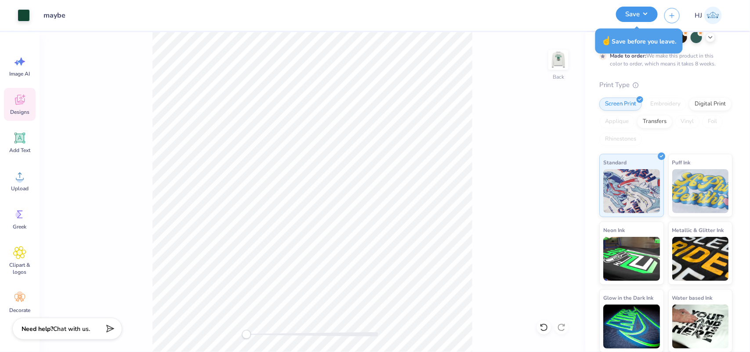
click at [655, 12] on button "Save" at bounding box center [637, 14] width 42 height 15
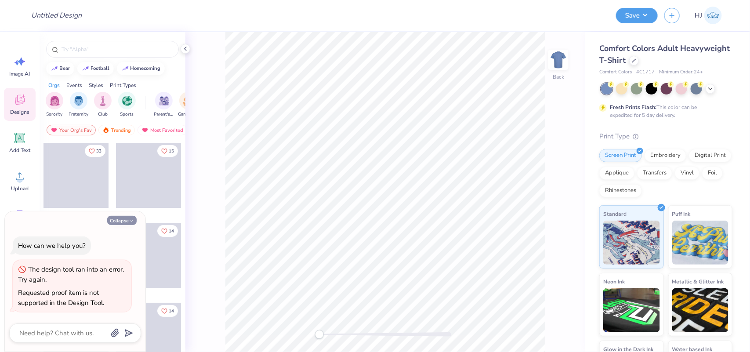
click at [124, 220] on button "Collapse" at bounding box center [121, 220] width 29 height 9
type textarea "x"
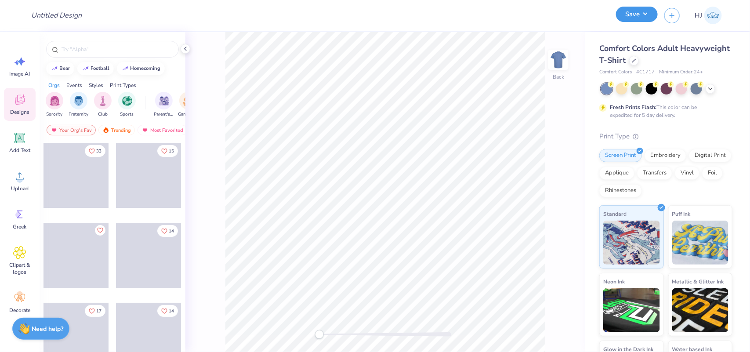
click at [649, 8] on button "Save" at bounding box center [637, 14] width 42 height 15
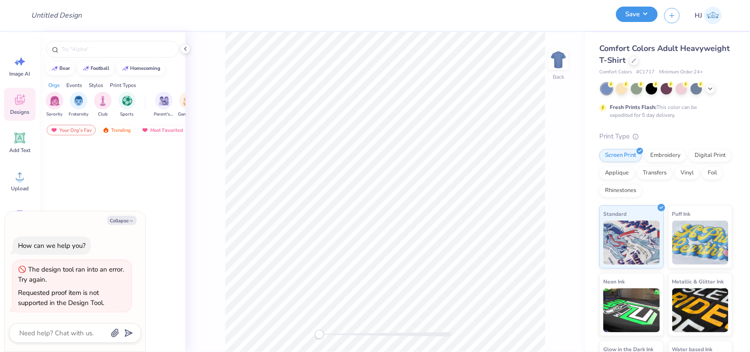
click at [646, 12] on button "Save" at bounding box center [637, 14] width 42 height 15
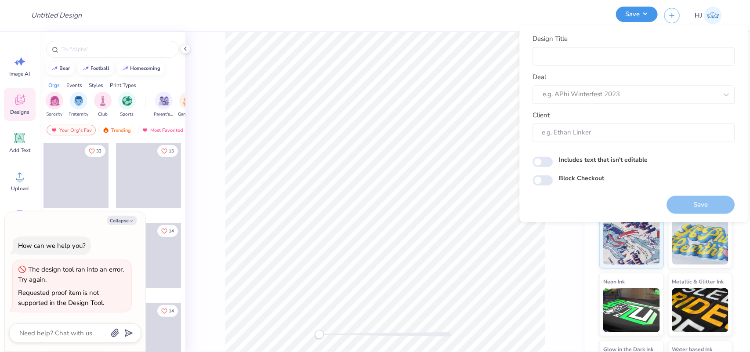
click at [646, 12] on button "Save" at bounding box center [637, 14] width 42 height 15
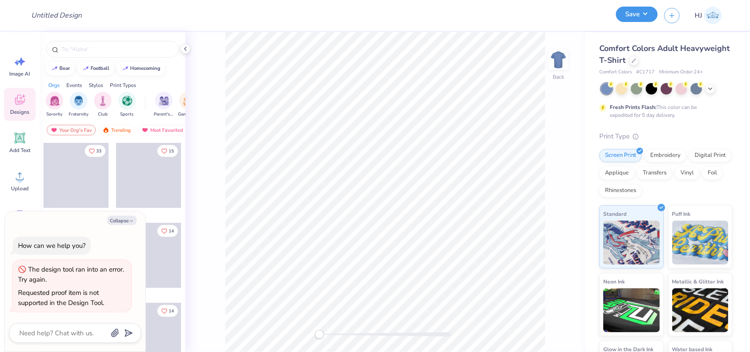
click at [646, 12] on button "Save" at bounding box center [637, 14] width 42 height 15
type textarea "x"
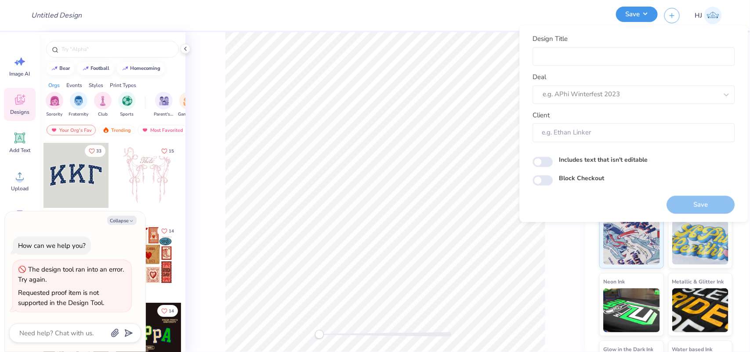
click at [646, 12] on button "Save" at bounding box center [637, 14] width 42 height 15
